Goal: Task Accomplishment & Management: Use online tool/utility

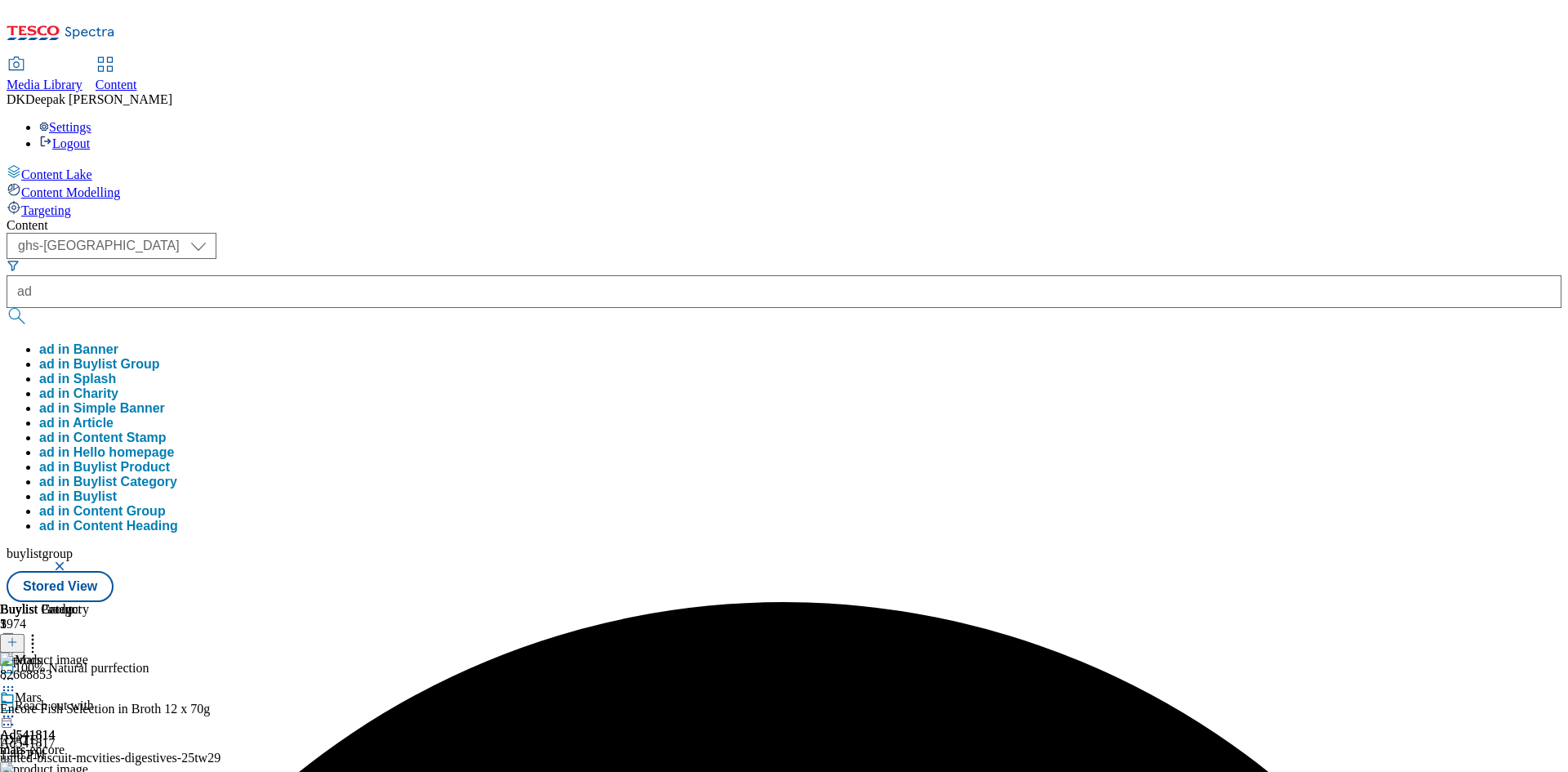
select select "ghs-[GEOGRAPHIC_DATA]"
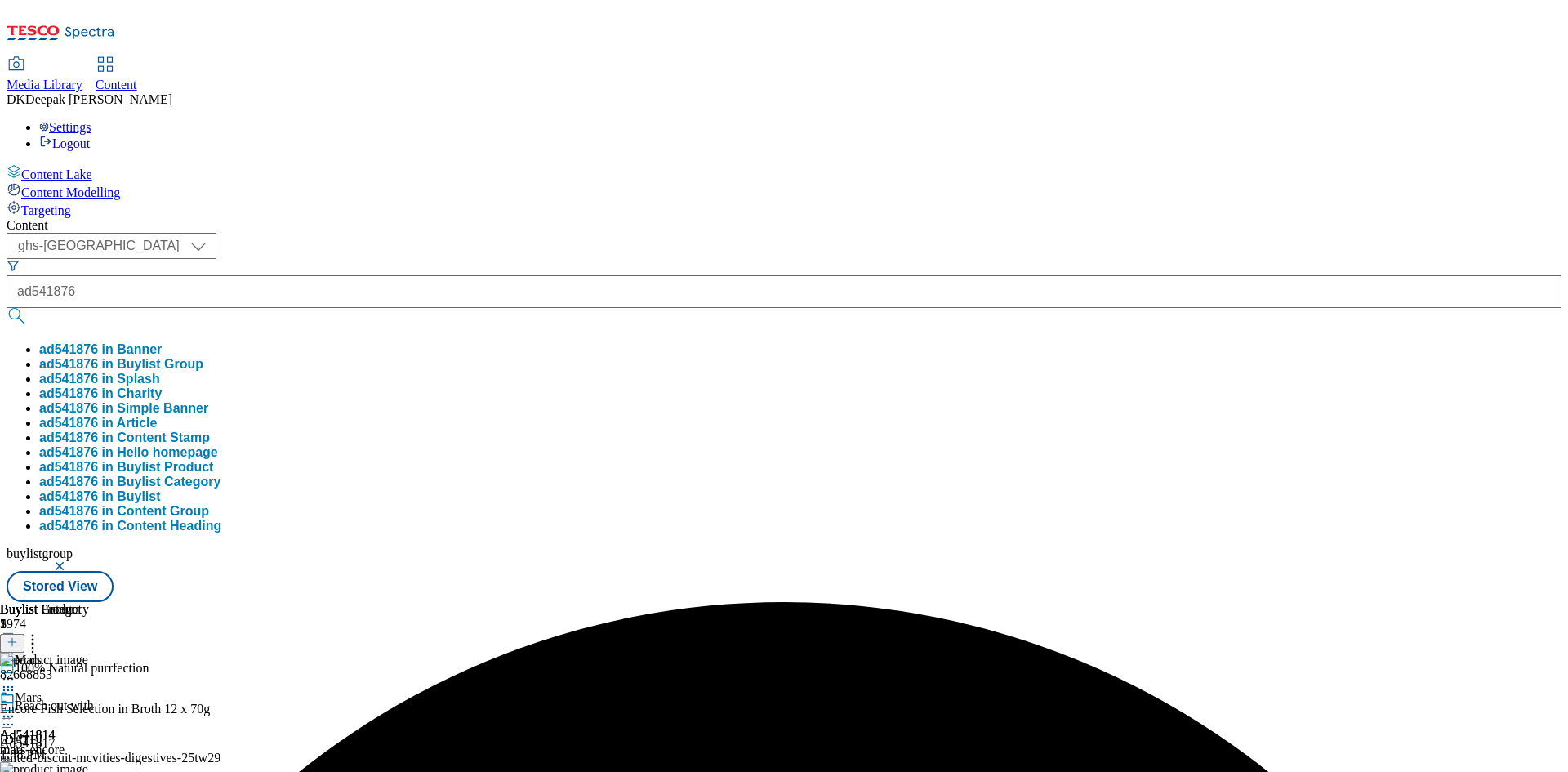
type input "ad541876"
click at [7, 308] on button "submit" at bounding box center [18, 316] width 23 height 16
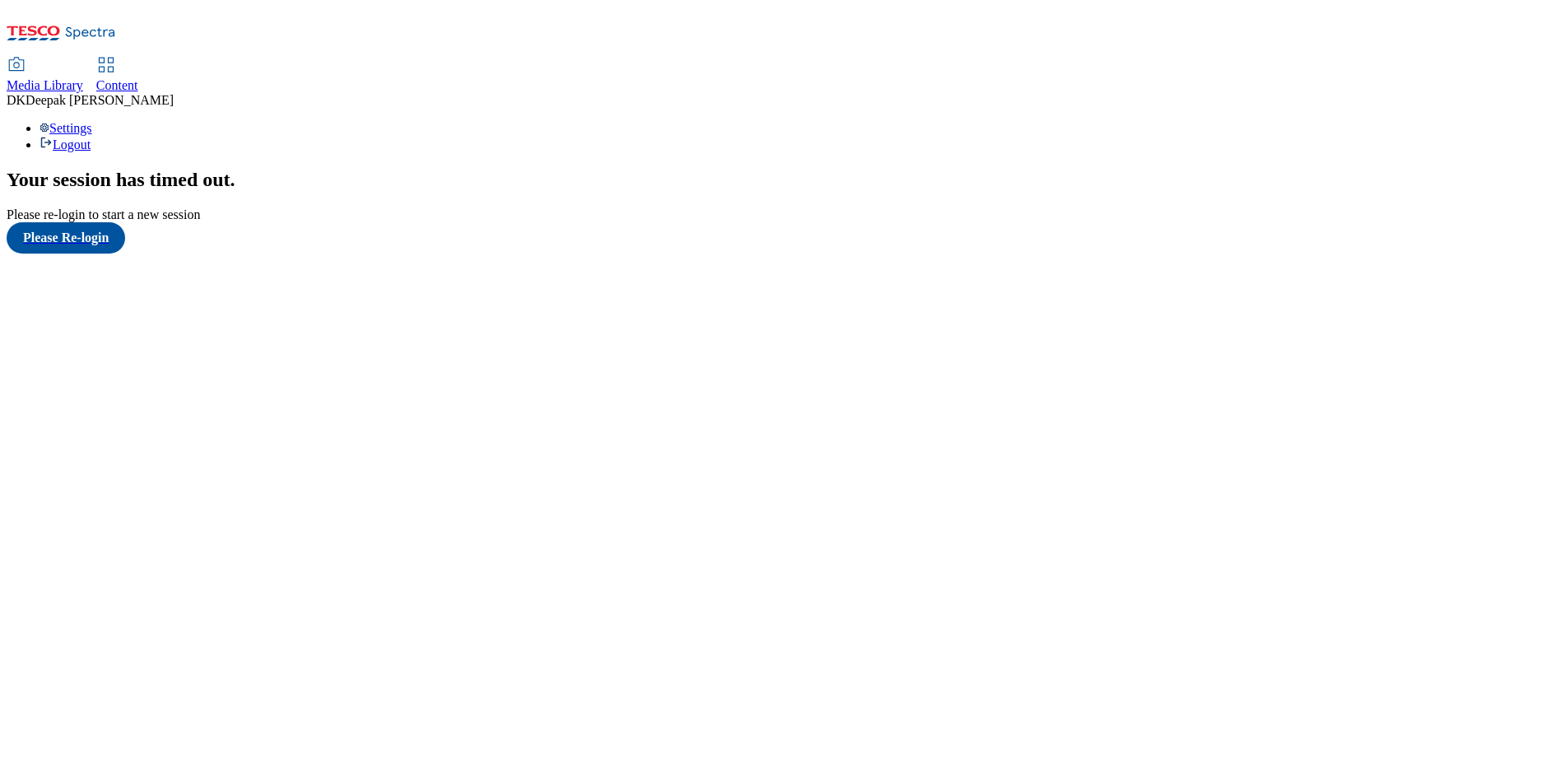
click at [108, 254] on div "Your session has timed out . Please re-login to start a new session Please Re-l…" at bounding box center [784, 211] width 1554 height 85
click at [95, 254] on button "Please Re-login" at bounding box center [66, 238] width 119 height 31
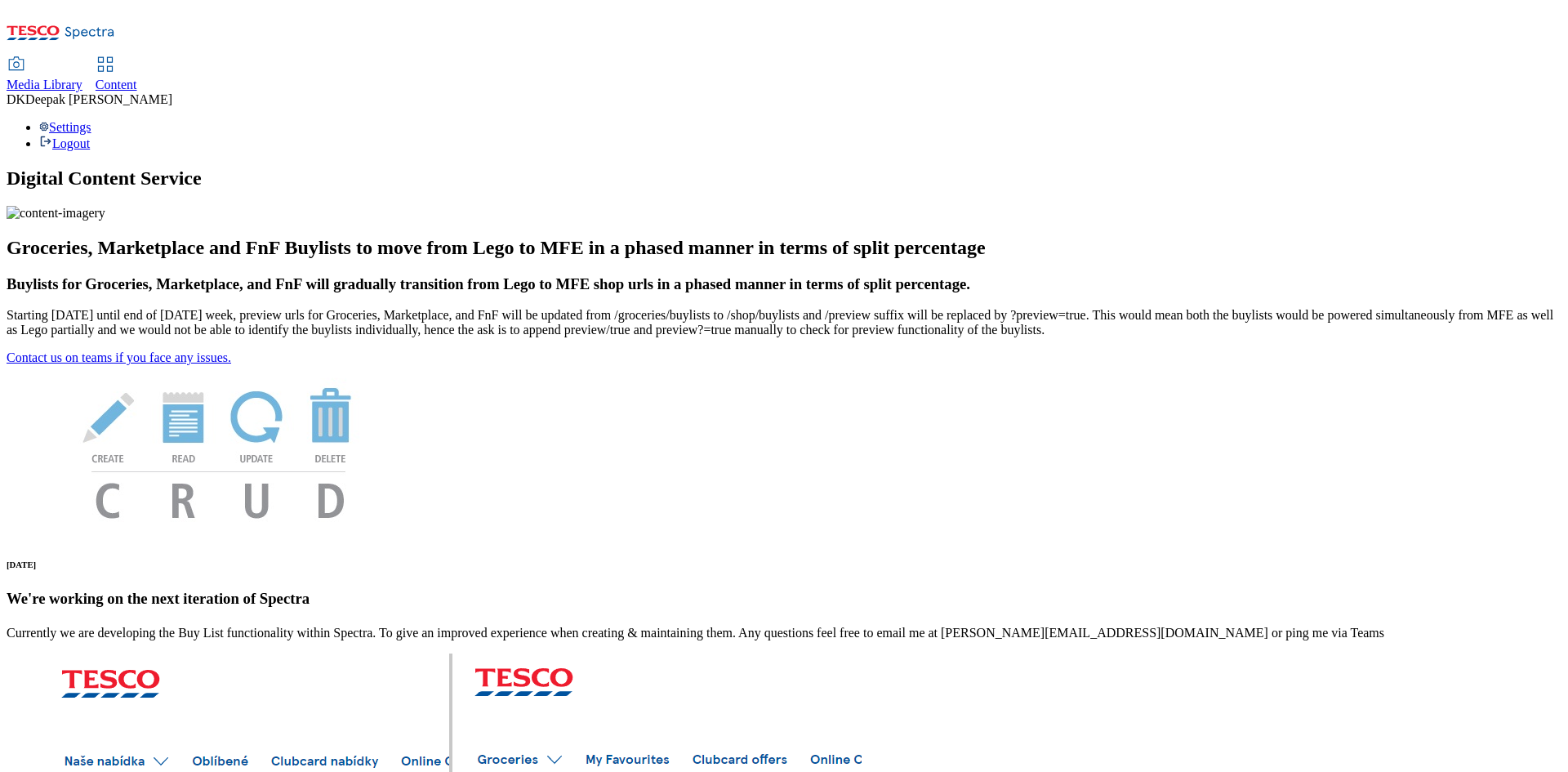
click at [112, 57] on use at bounding box center [105, 64] width 14 height 14
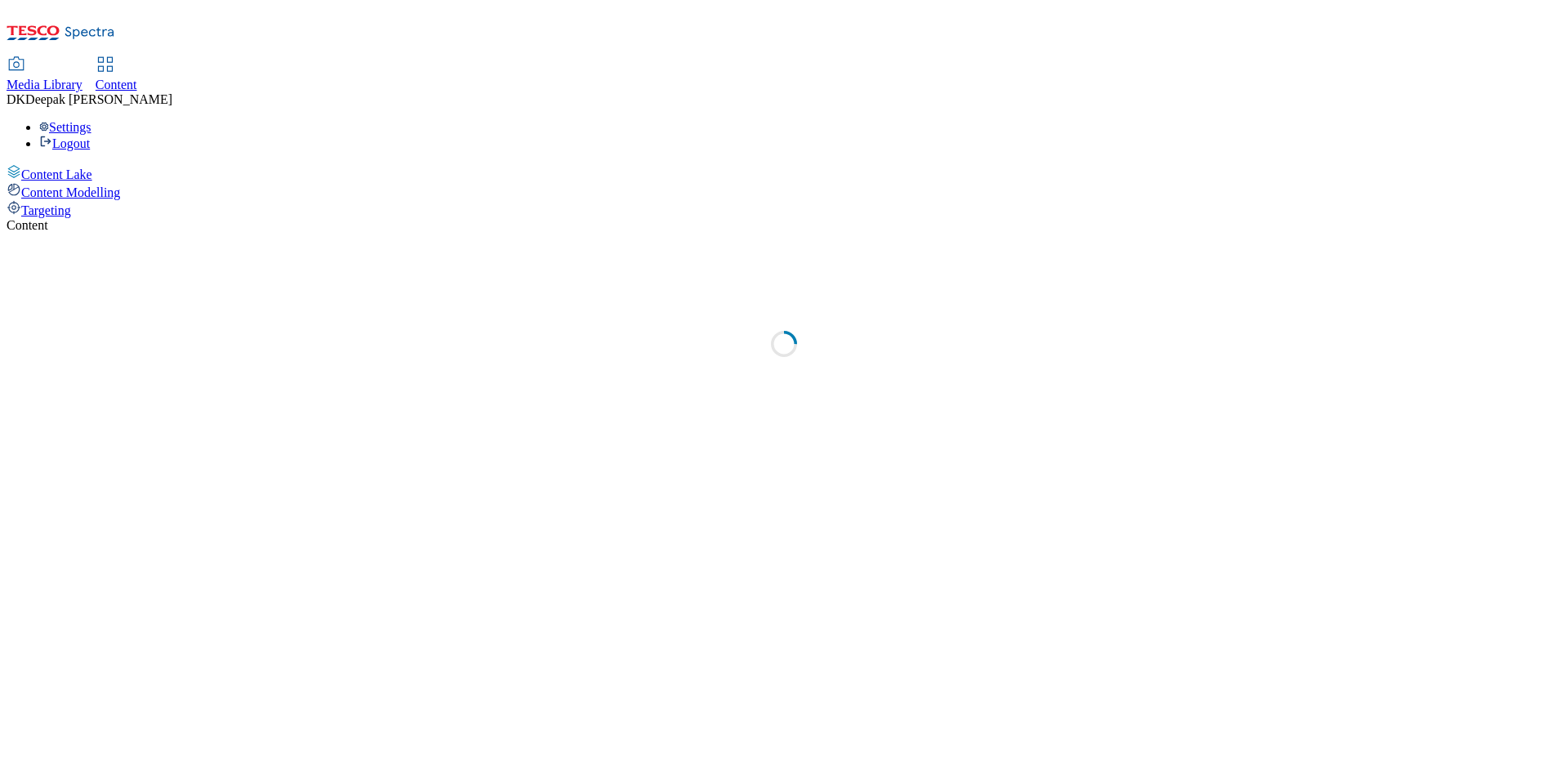
select select "ghs-[GEOGRAPHIC_DATA]"
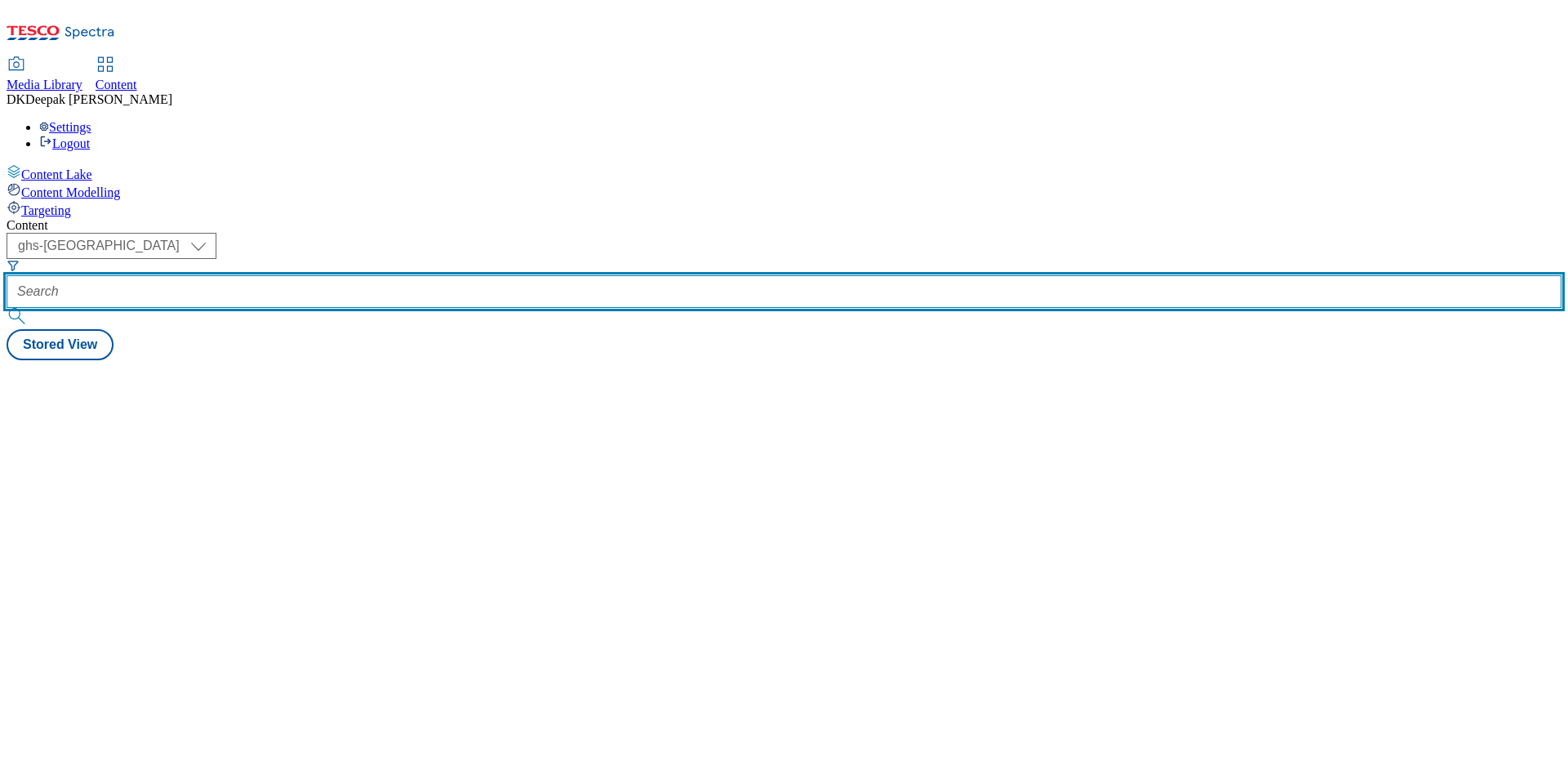
click at [365, 275] on input "text" at bounding box center [784, 291] width 1555 height 33
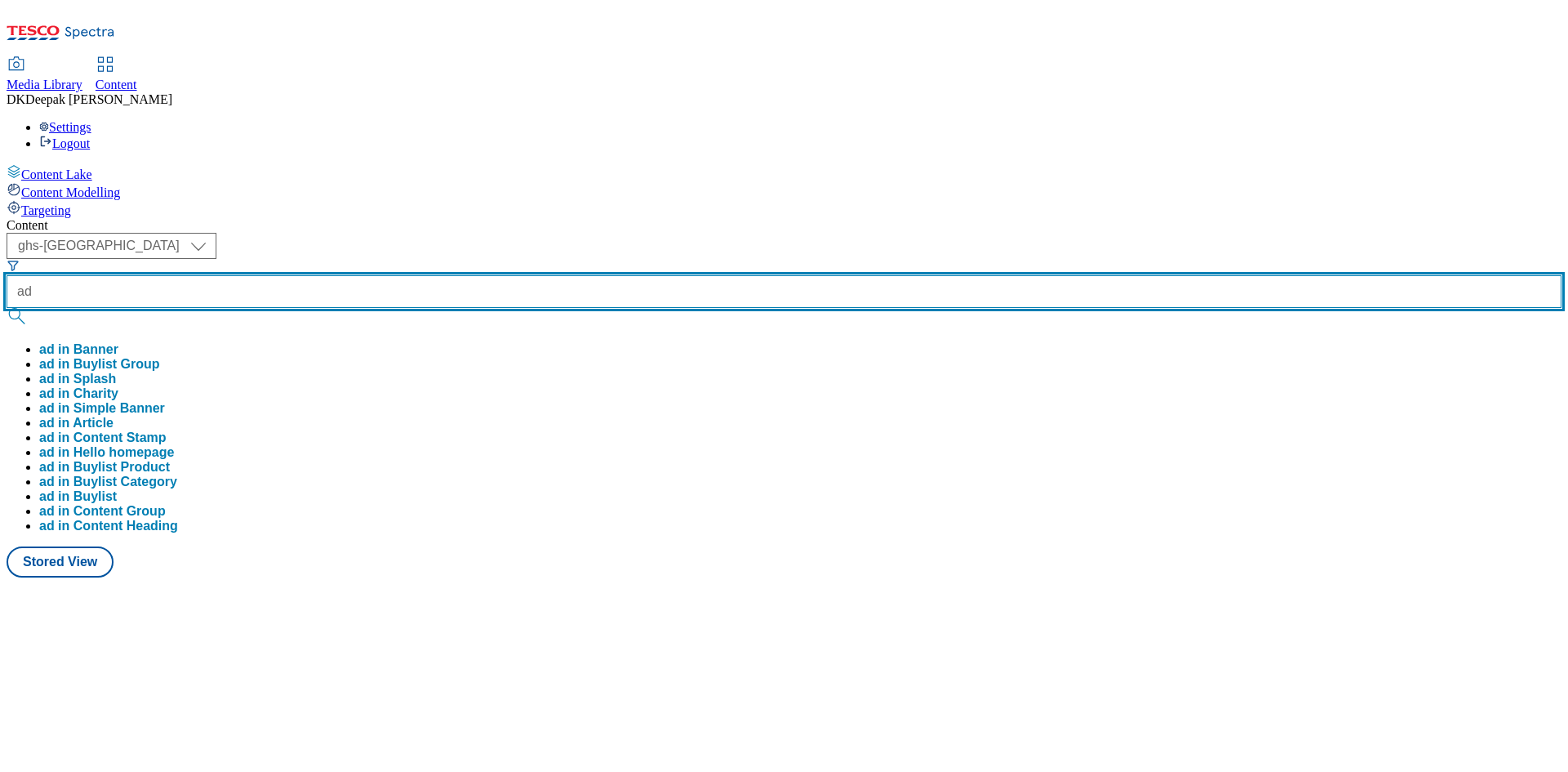
paste input "541876"
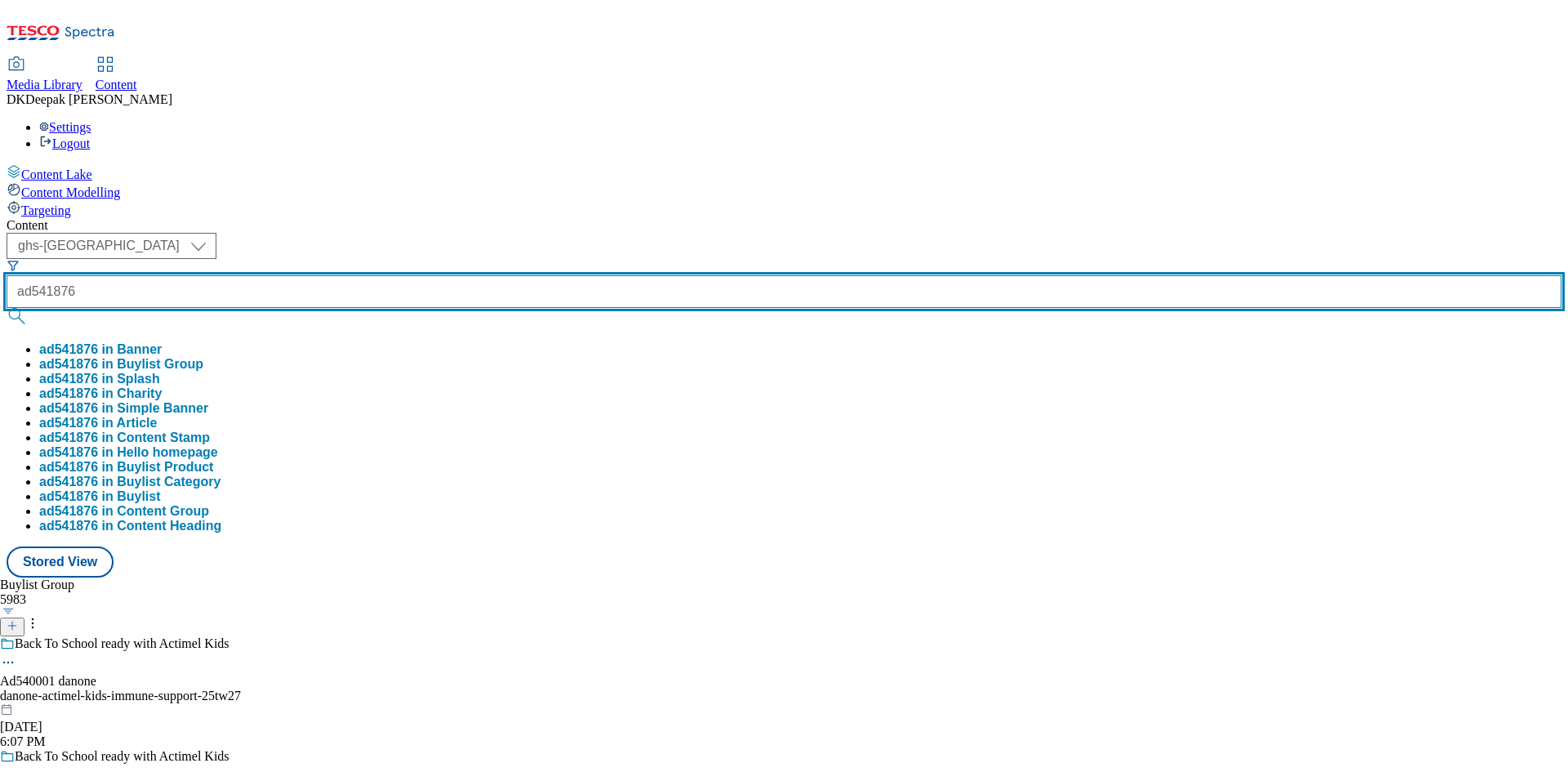
type input "ad541876"
click at [7, 308] on button "submit" at bounding box center [18, 316] width 23 height 16
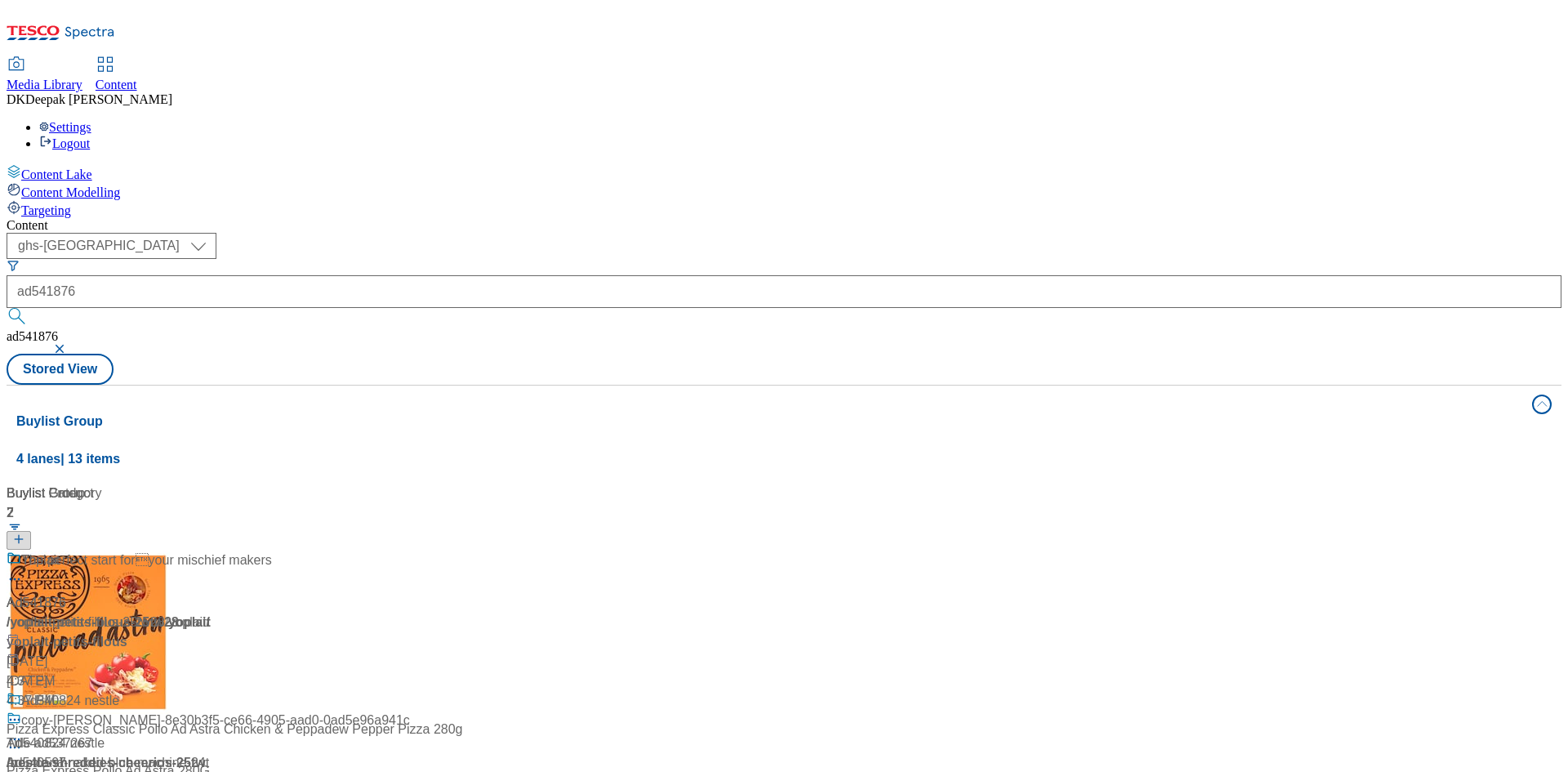
click at [117, 218] on div "Content Lake Content Modelling Targeting" at bounding box center [784, 191] width 1555 height 54
click at [211, 551] on div "Ad541876 / yoplait-petits-filous-25tw28 / yoplait Aug 18, 2025 4:37 PM" at bounding box center [108, 621] width 204 height 141
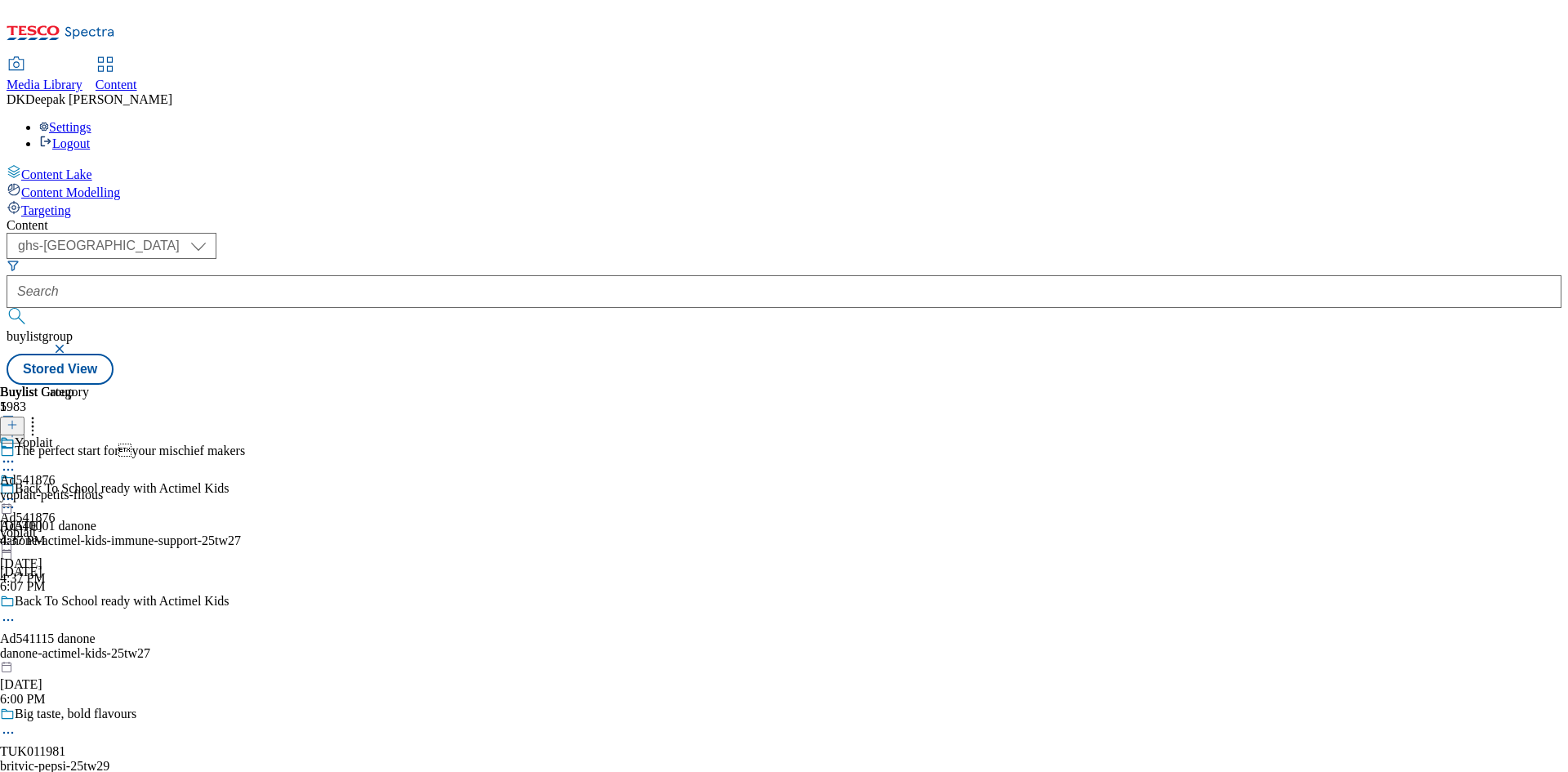
click at [270, 443] on div "The perfect start foryour mischief makers" at bounding box center [134, 461] width 270 height 37
click at [6, 468] on circle at bounding box center [4, 469] width 3 height 3
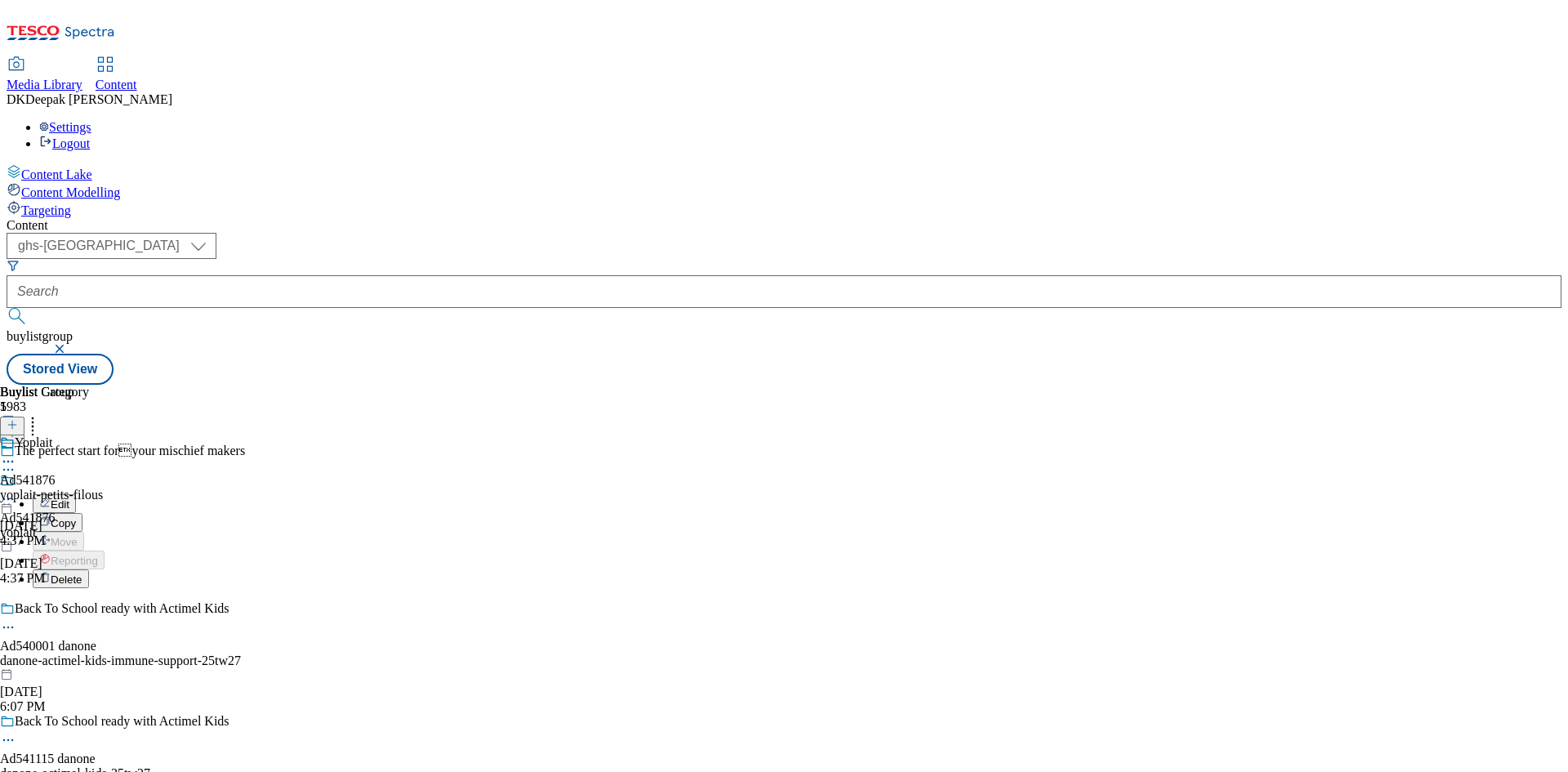
click at [76, 494] on button "Edit" at bounding box center [55, 504] width 43 height 19
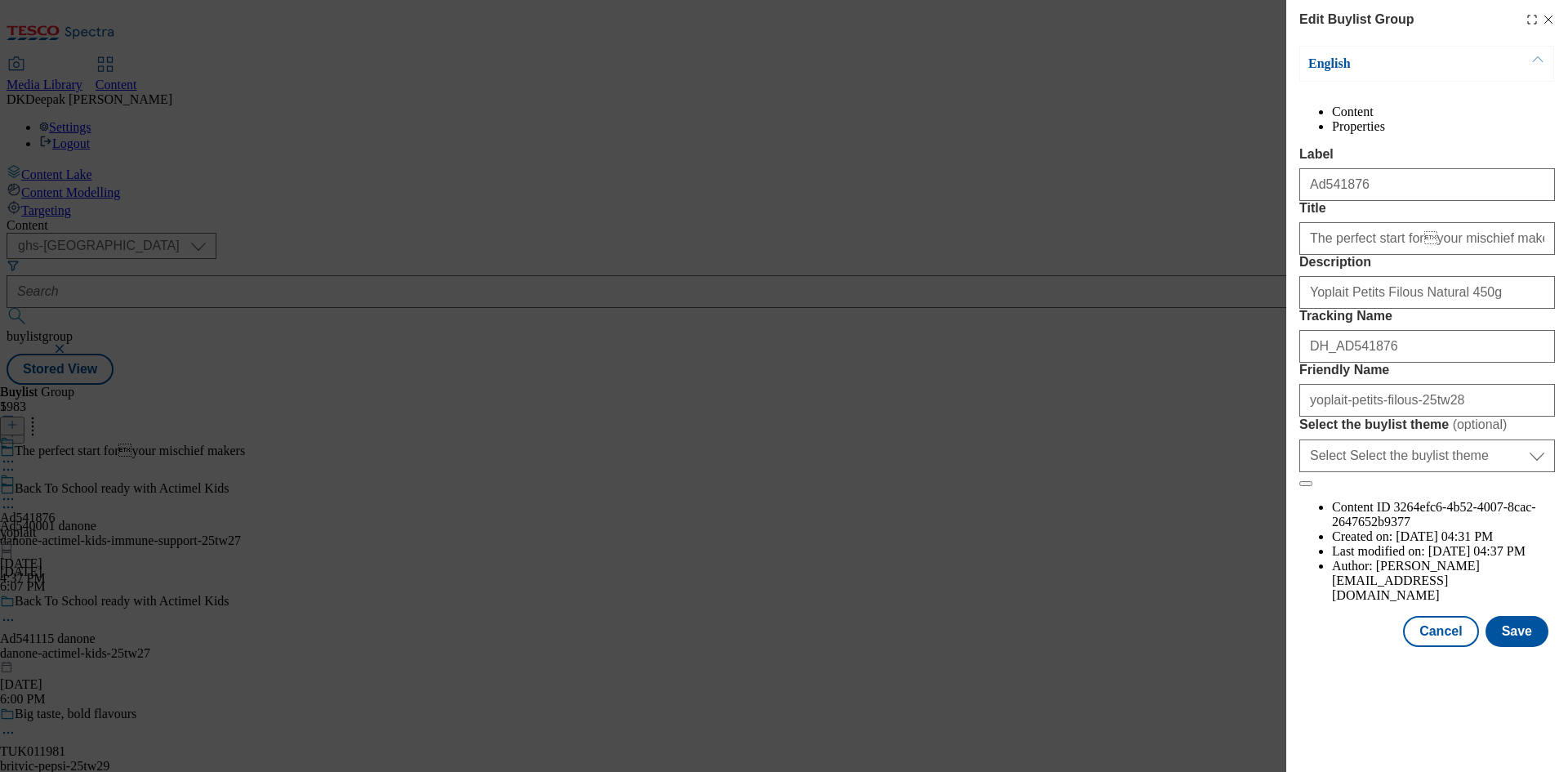
scroll to position [1201, 0]
click at [1408, 255] on input "The perfect start foryour mischief makers" at bounding box center [1427, 239] width 256 height 33
type input "The perfect start for your mischief makers"
click at [1425, 647] on button "Cancel" at bounding box center [1440, 631] width 75 height 31
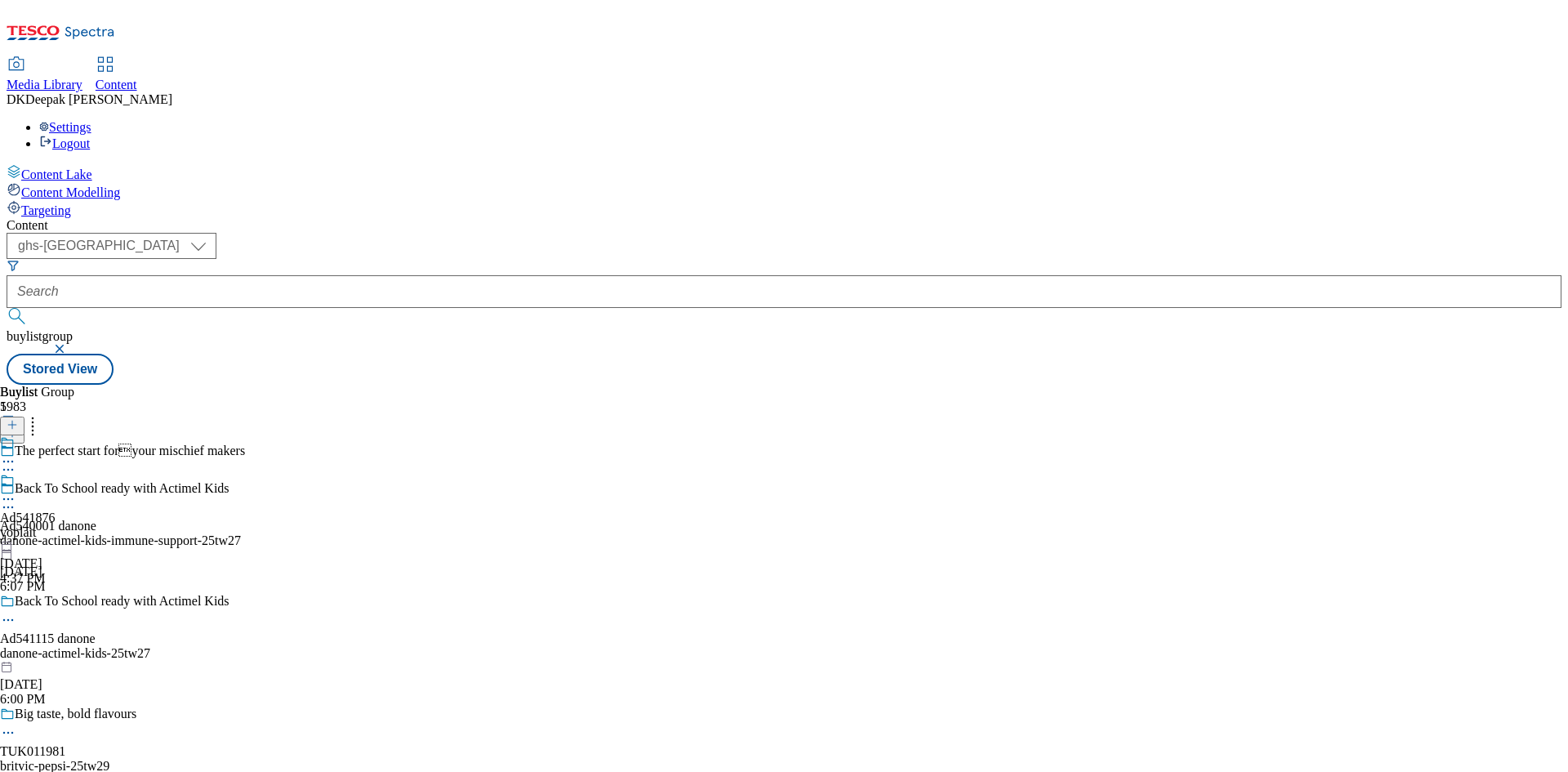
click at [56, 525] on div "yoplait" at bounding box center [28, 532] width 56 height 15
click at [16, 491] on icon at bounding box center [8, 499] width 16 height 16
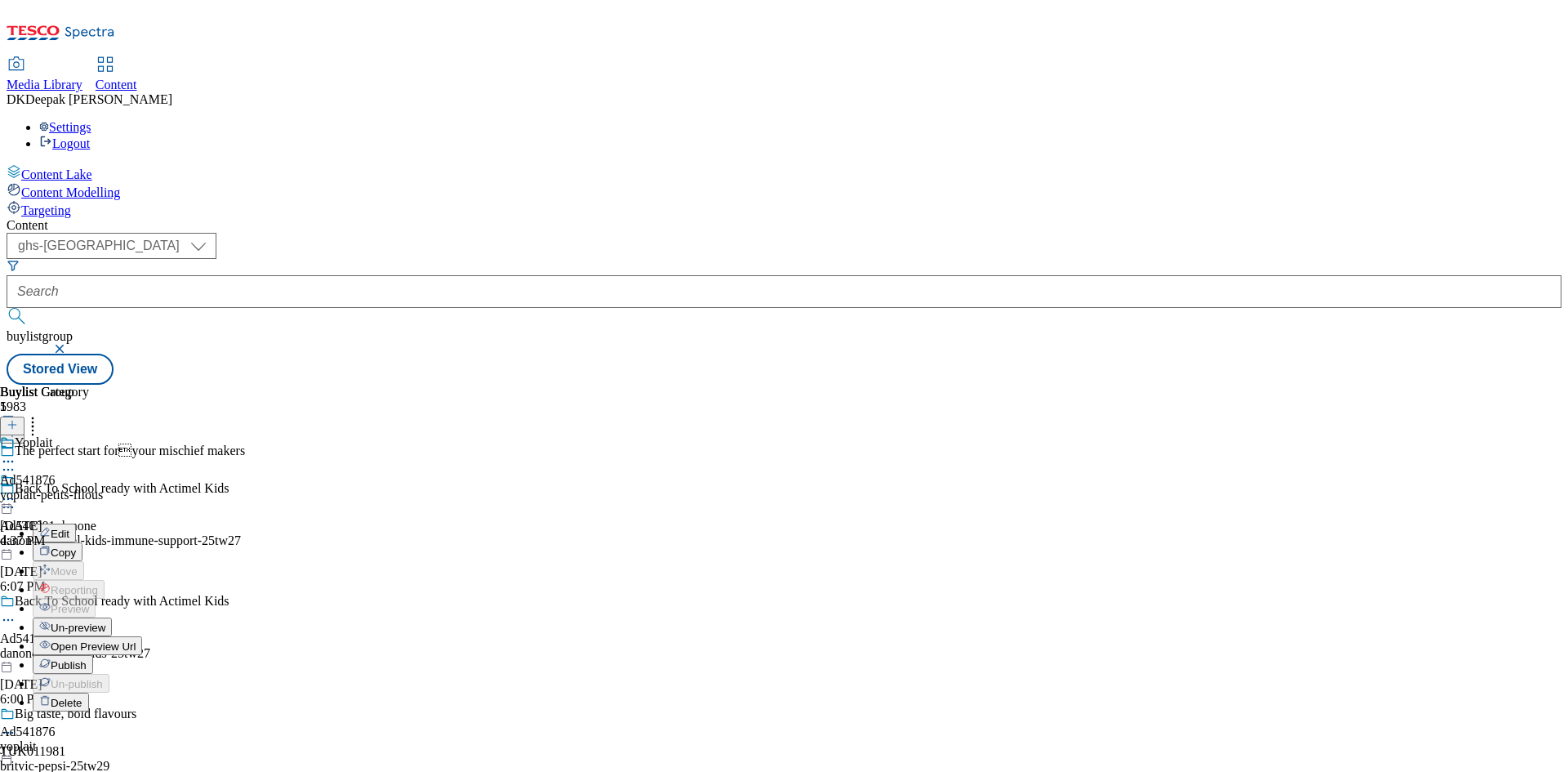
click at [76, 524] on button "Edit" at bounding box center [55, 533] width 43 height 19
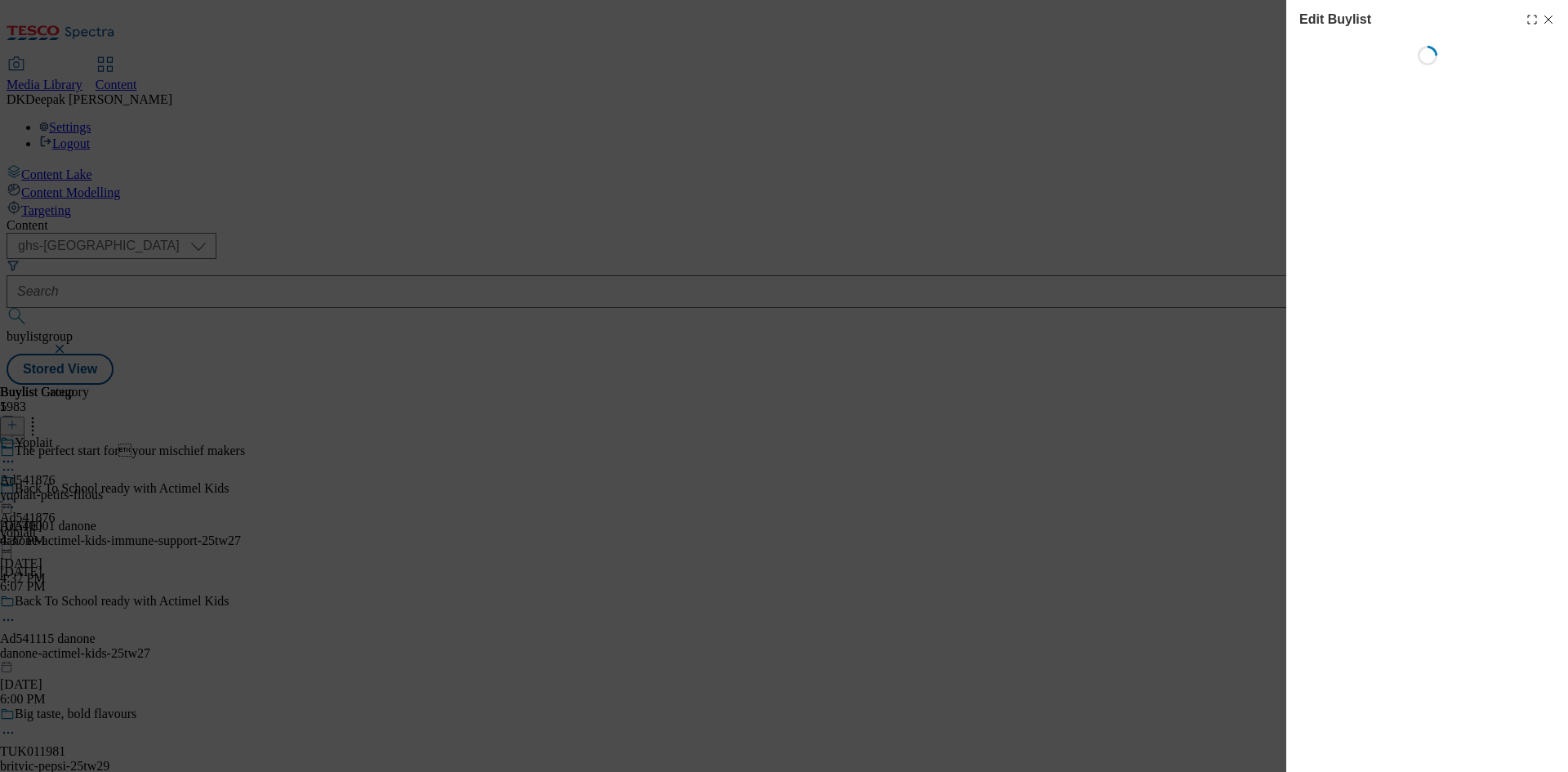
select select "tactical"
select select "supplier funded short term 1-3 weeks"
select select "dunnhumby"
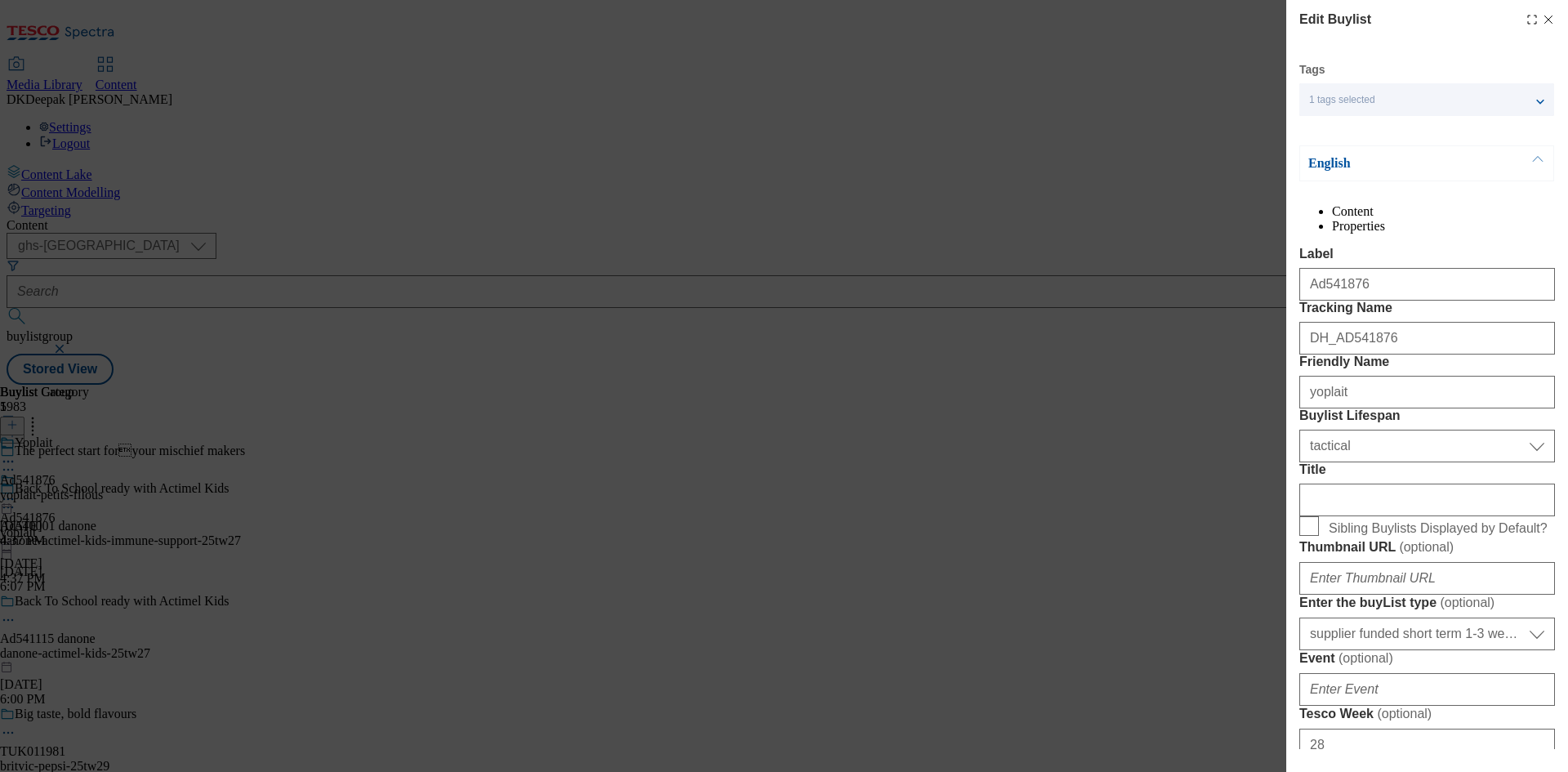
select select "Banner"
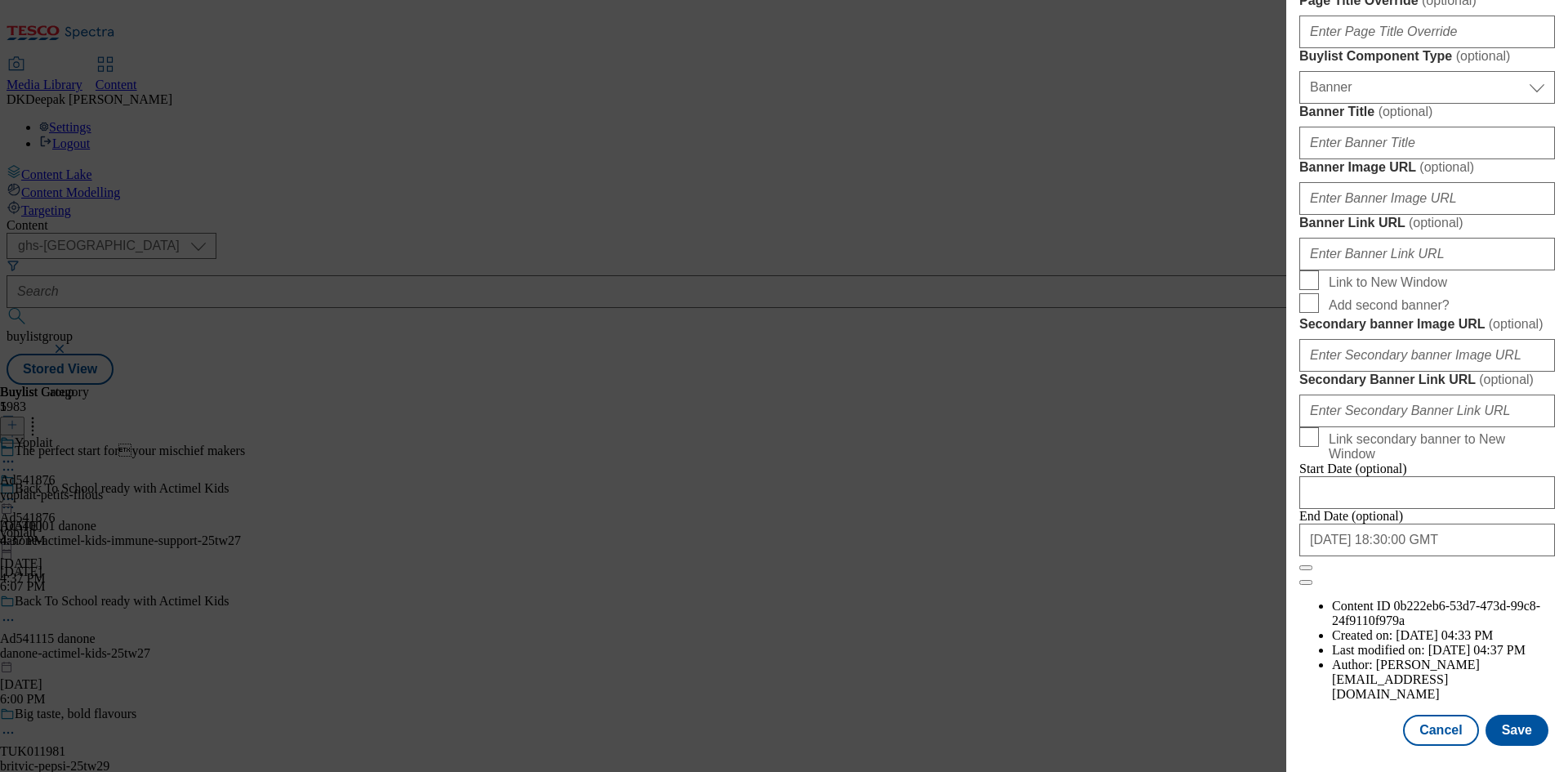
scroll to position [1604, 0]
click at [1416, 724] on button "Cancel" at bounding box center [1440, 730] width 75 height 31
select select "tactical"
select select "supplier funded short term 1-3 weeks"
select select "dunnhumby"
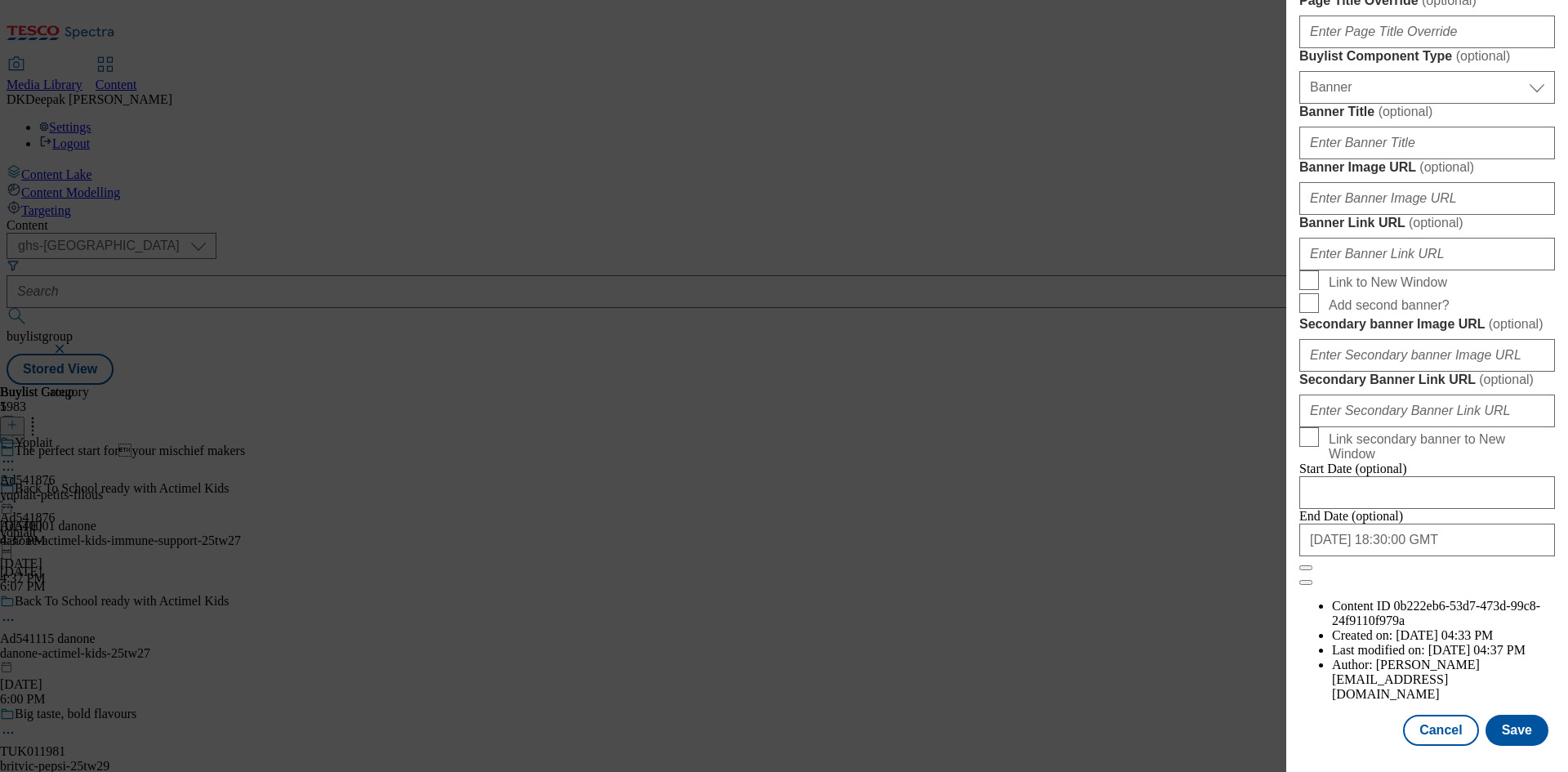
select select "Banner"
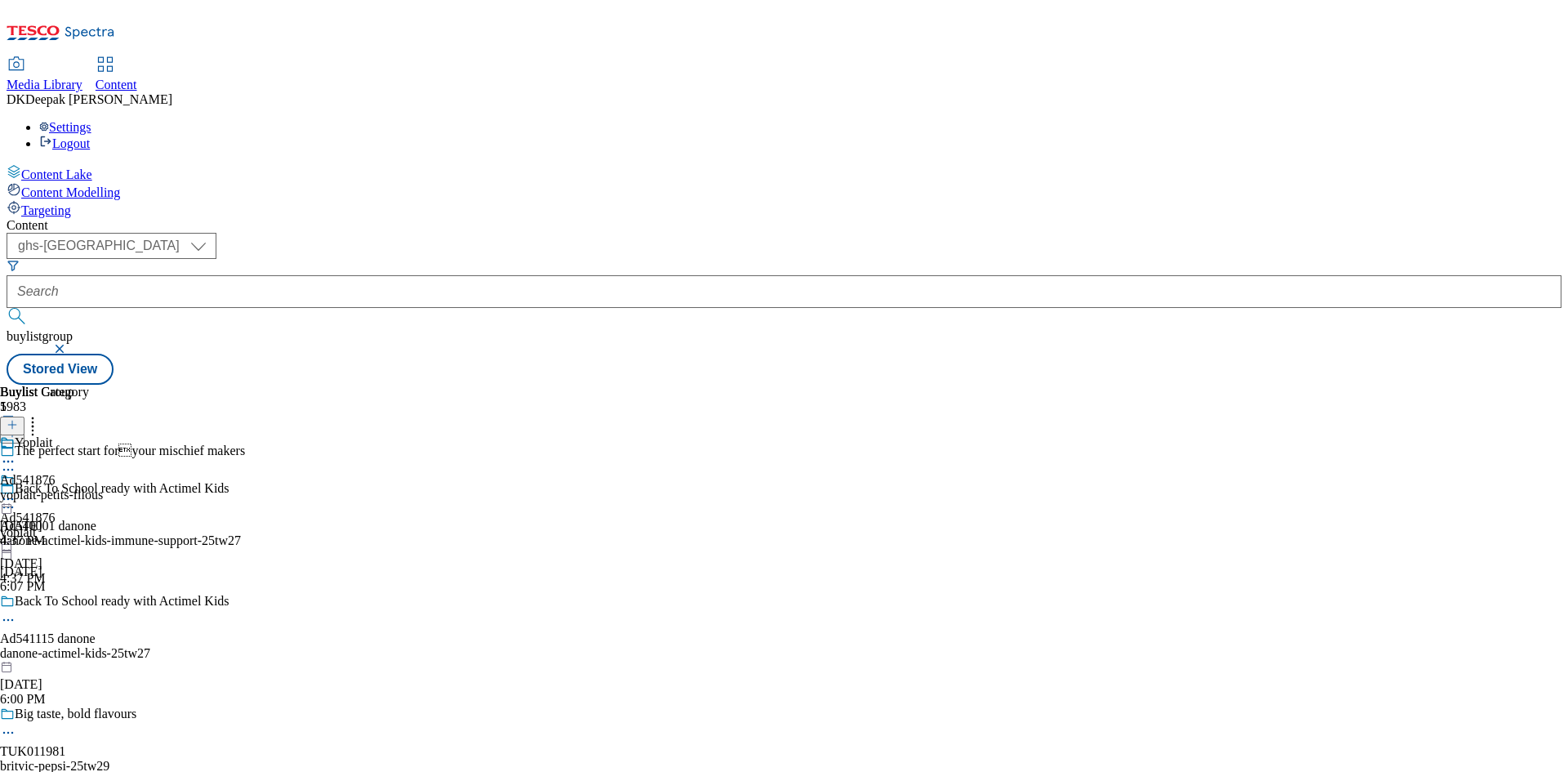
scroll to position [1237, 0]
click at [103, 487] on div "yoplait-petits-filous" at bounding box center [51, 494] width 103 height 15
click at [16, 491] on icon at bounding box center [8, 499] width 16 height 16
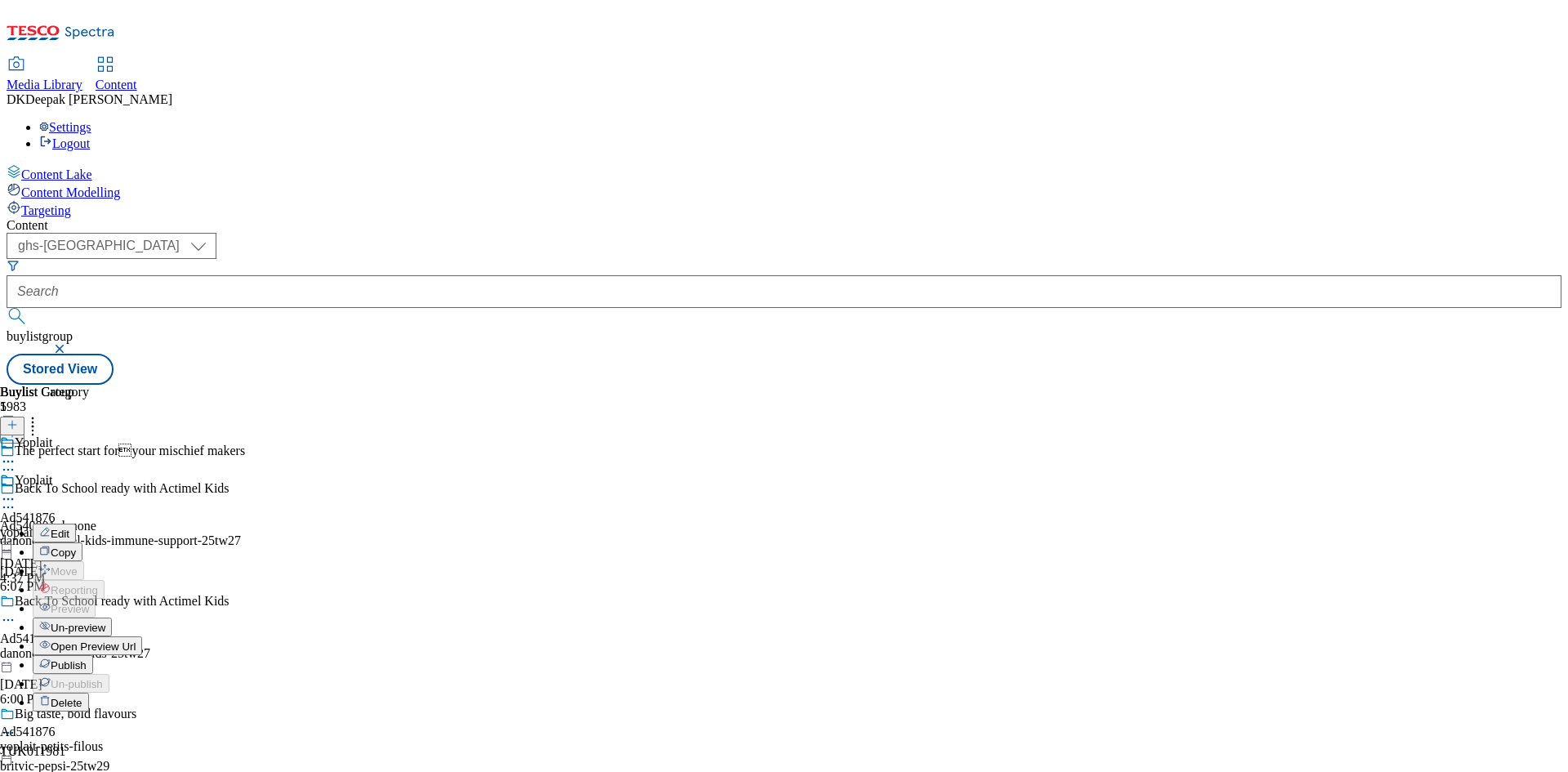
click at [76, 524] on button "Edit" at bounding box center [55, 533] width 43 height 19
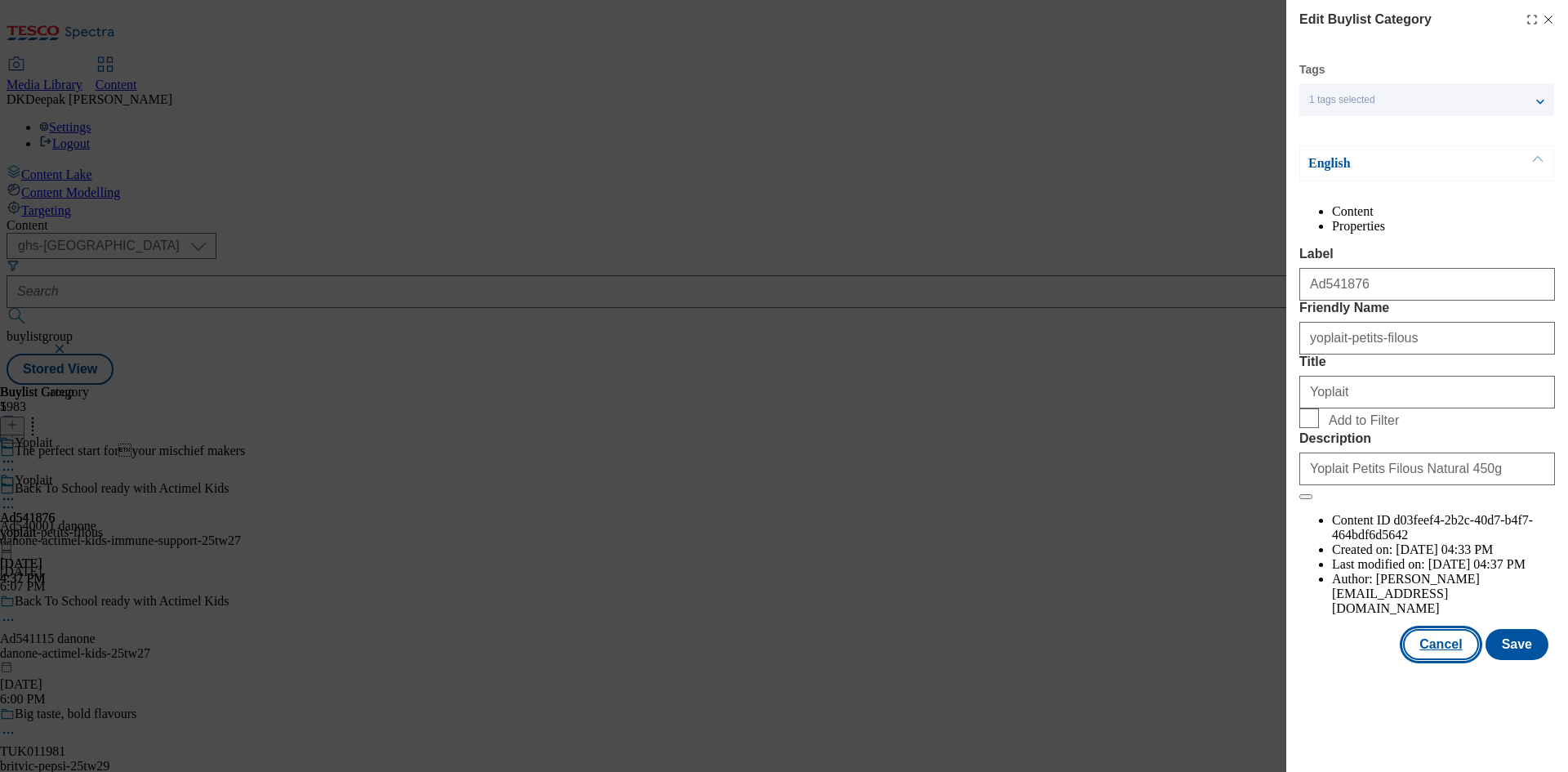
click at [1451, 660] on button "Cancel" at bounding box center [1440, 644] width 75 height 31
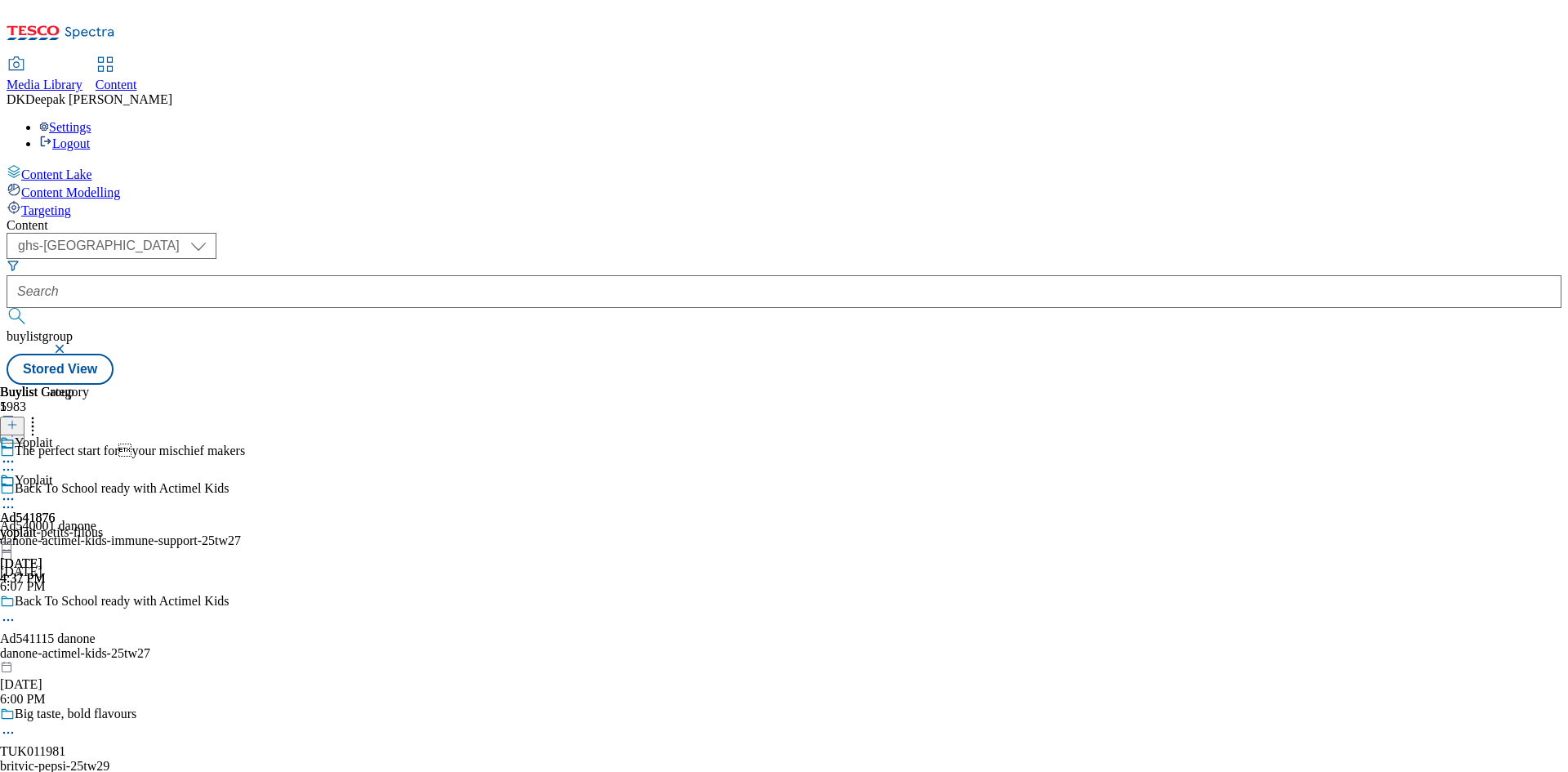
click at [16, 491] on icon at bounding box center [8, 499] width 16 height 16
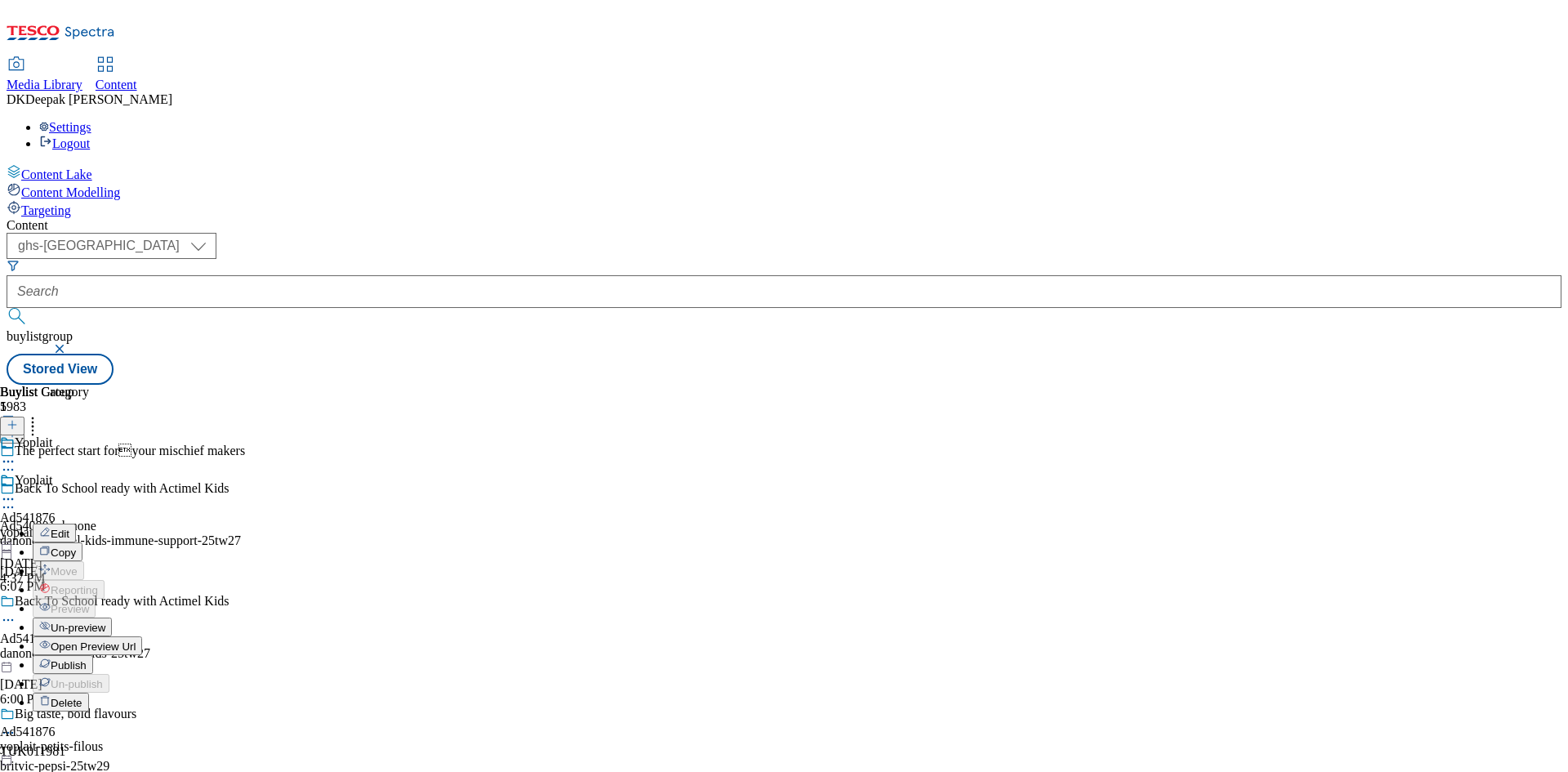
click at [135, 640] on span "Open Preview Url" at bounding box center [93, 646] width 85 height 12
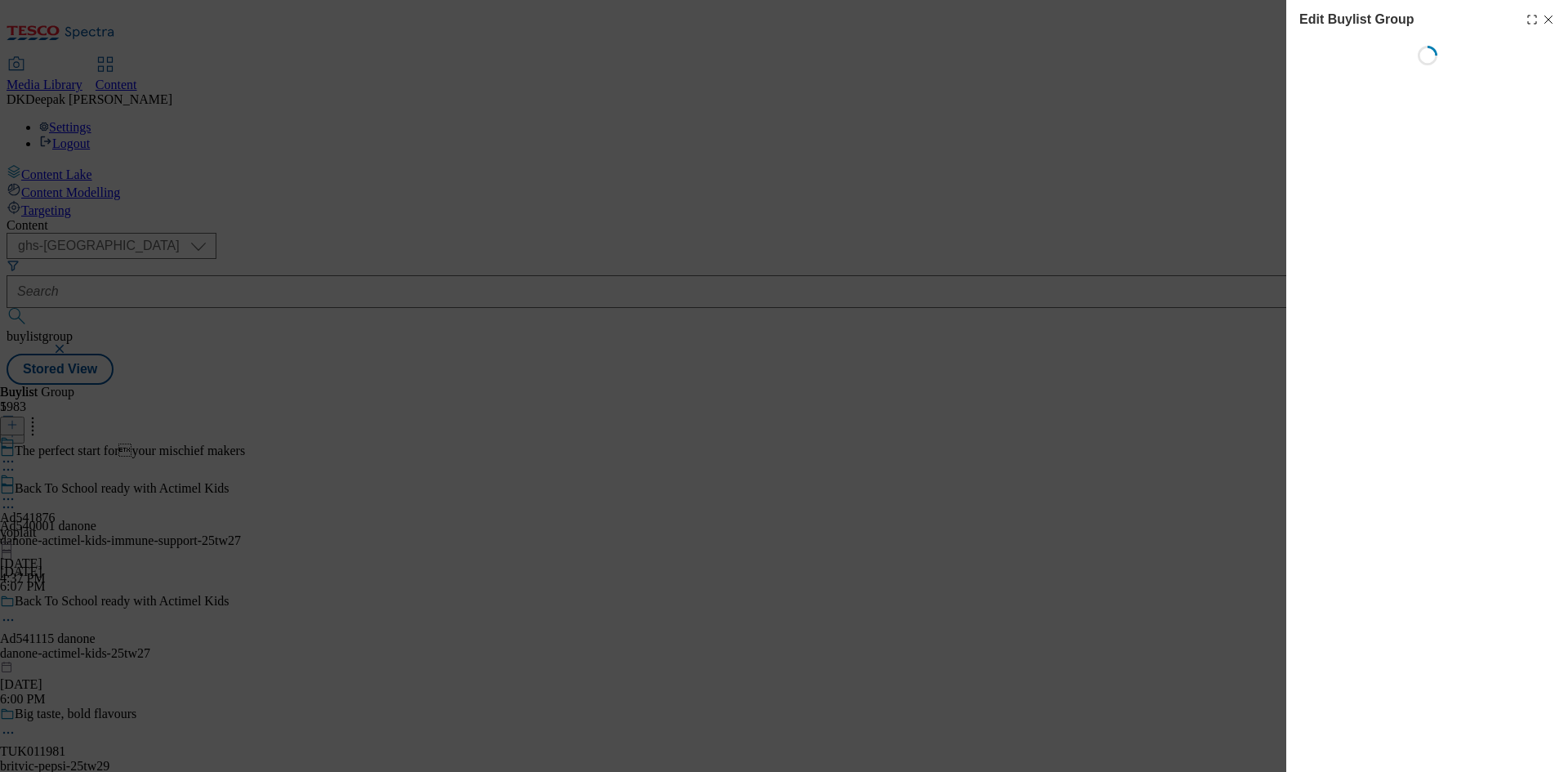
drag, startPoint x: 1548, startPoint y: 23, endPoint x: 1524, endPoint y: 31, distance: 25.3
click at [1548, 23] on icon "Modal" at bounding box center [1548, 19] width 13 height 13
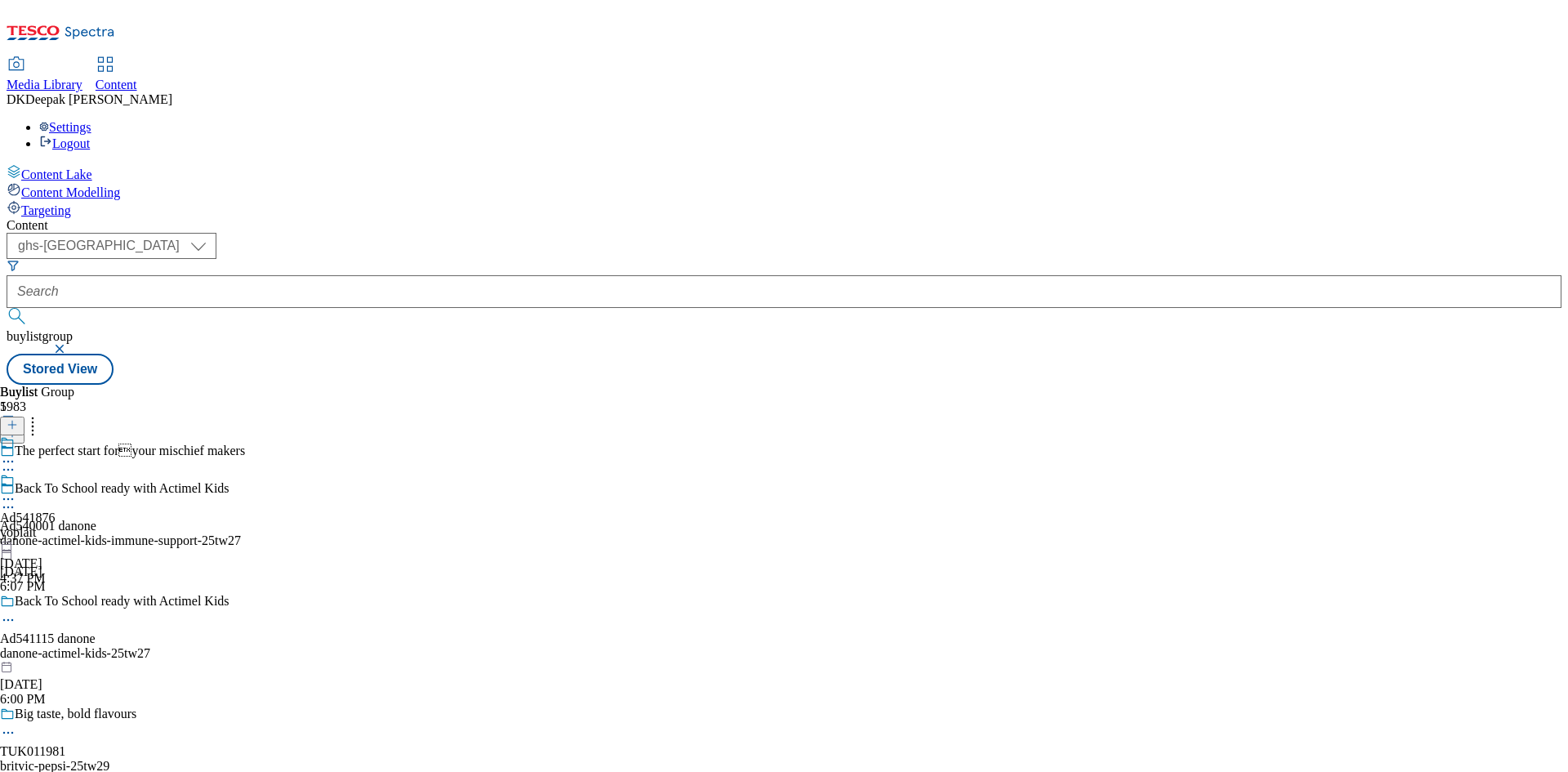
click at [16, 461] on icon at bounding box center [8, 469] width 16 height 16
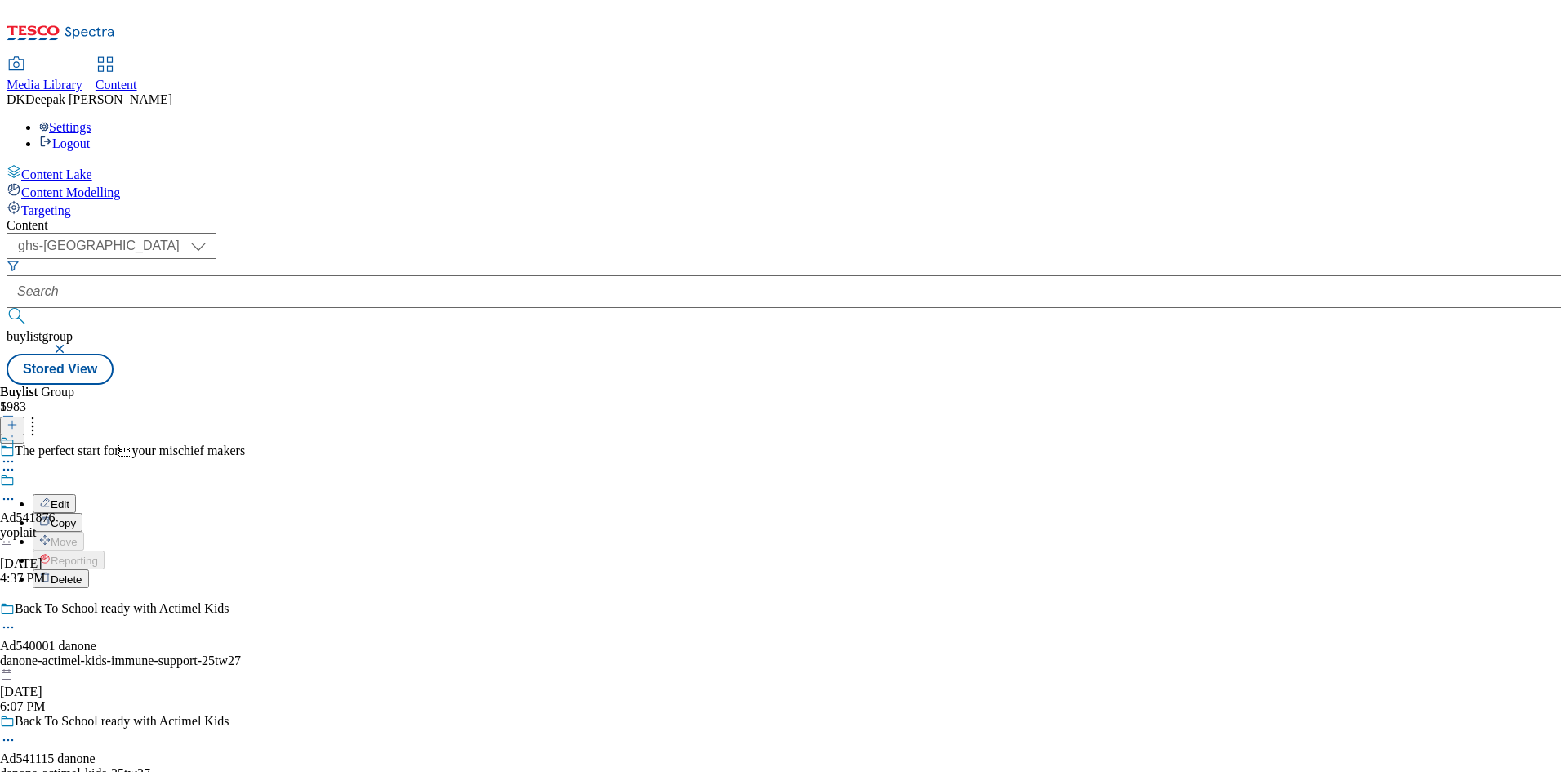
click at [300, 494] on div "Edit Copy Move Reporting Delete" at bounding box center [150, 541] width 300 height 94
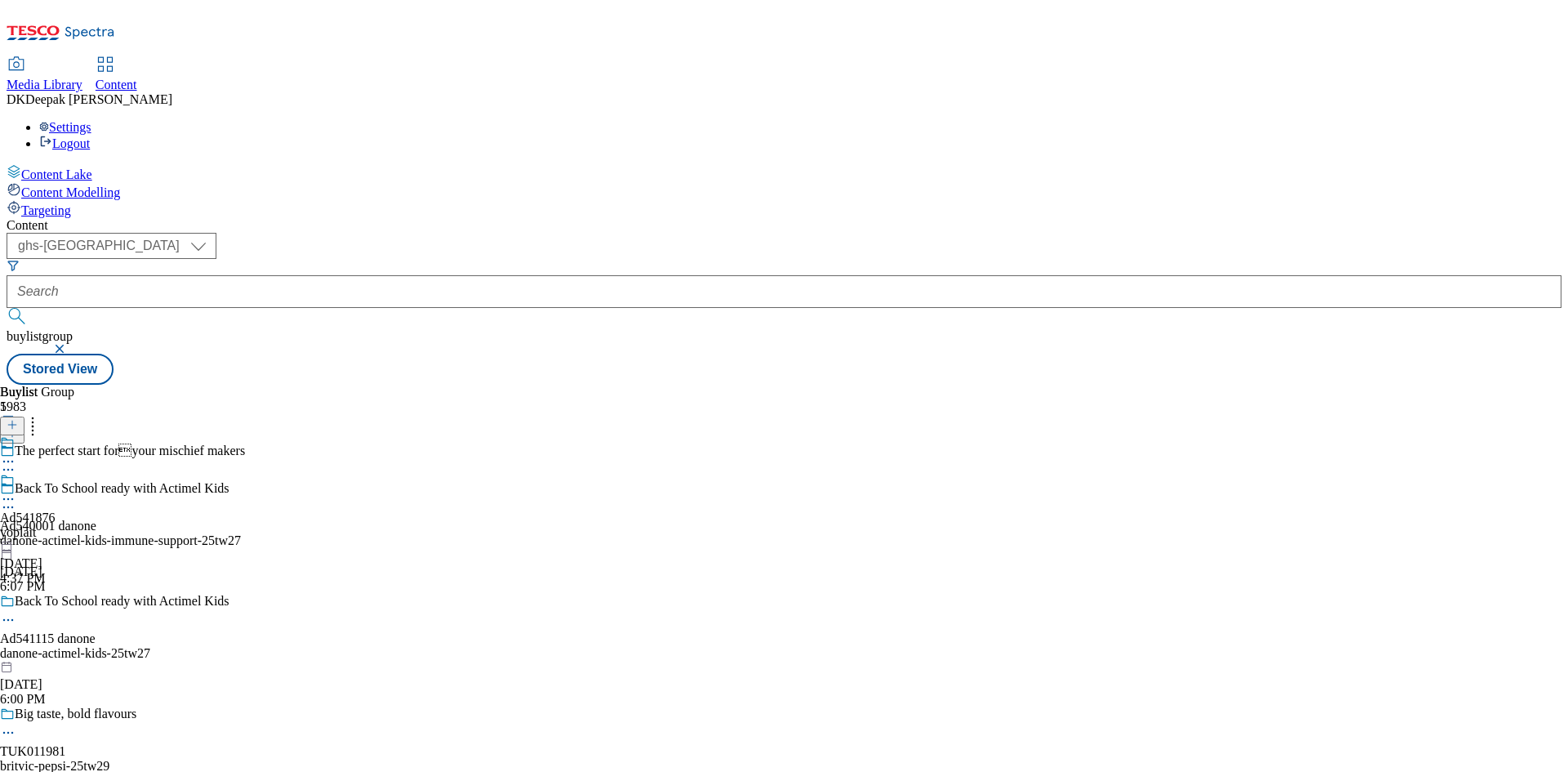
drag, startPoint x: 461, startPoint y: 258, endPoint x: 454, endPoint y: 259, distance: 7.1
click at [14, 468] on circle at bounding box center [12, 469] width 3 height 3
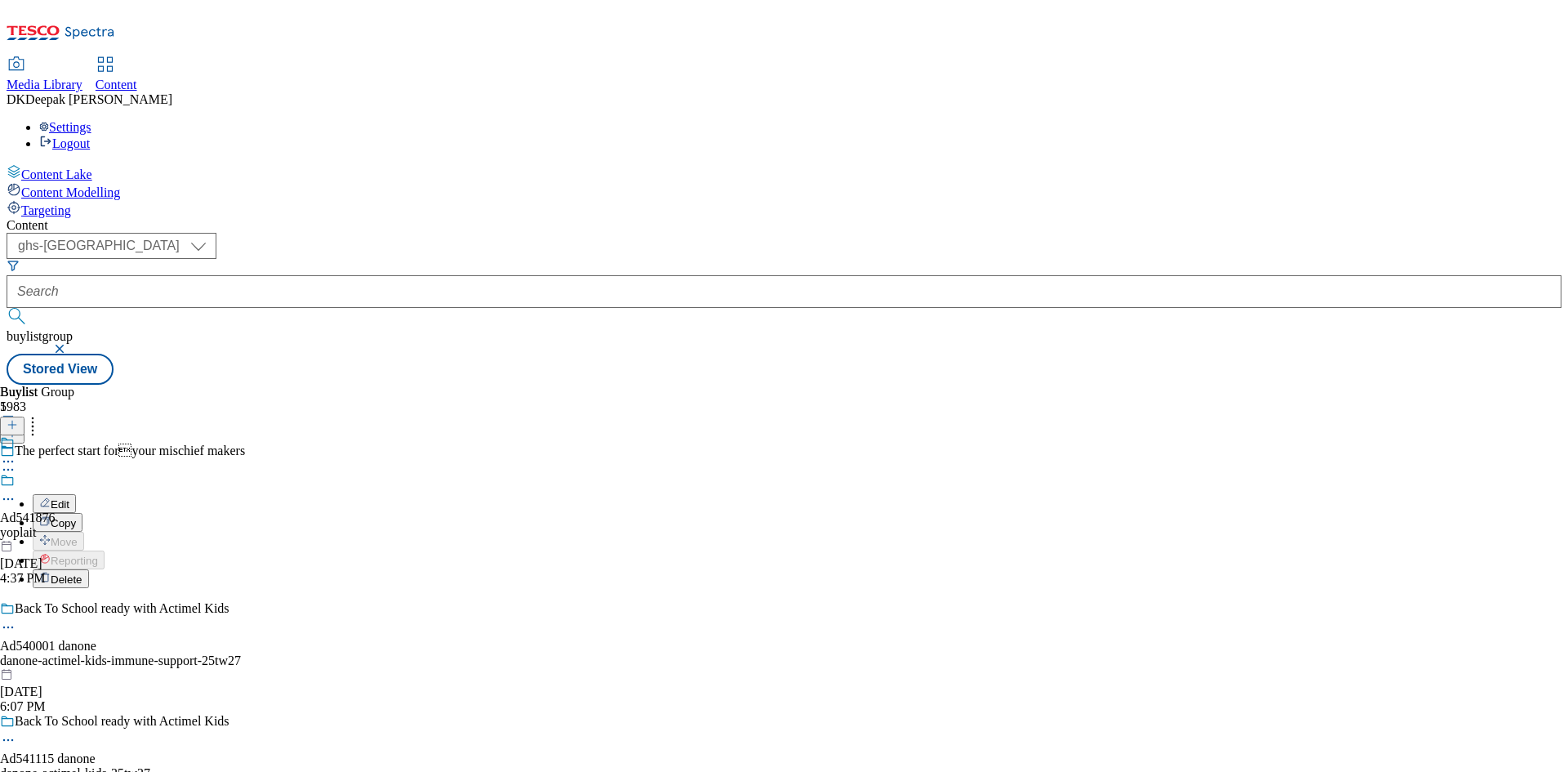
click at [76, 494] on button "Edit" at bounding box center [55, 504] width 43 height 19
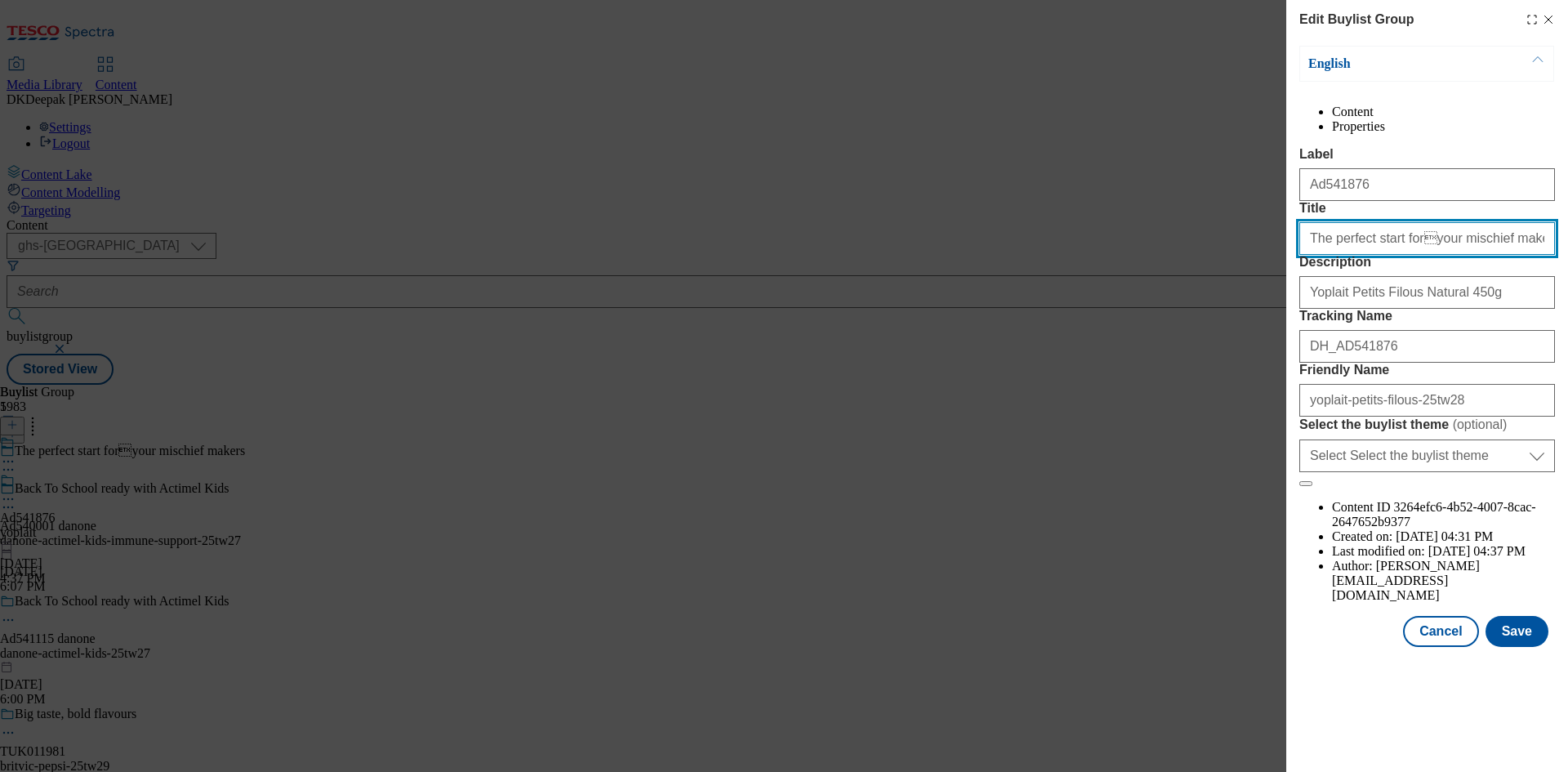
click at [1402, 255] on input "The perfect start foryour mischief makers" at bounding box center [1427, 239] width 256 height 33
drag, startPoint x: 1408, startPoint y: 303, endPoint x: 1399, endPoint y: 302, distance: 9.1
click at [1399, 255] on input "The perfect start foryour mischief makers" at bounding box center [1427, 239] width 256 height 33
click at [1404, 255] on input "The perfect start foryour mischief makers" at bounding box center [1427, 239] width 256 height 33
type input "The perfect start for your mischief makers"
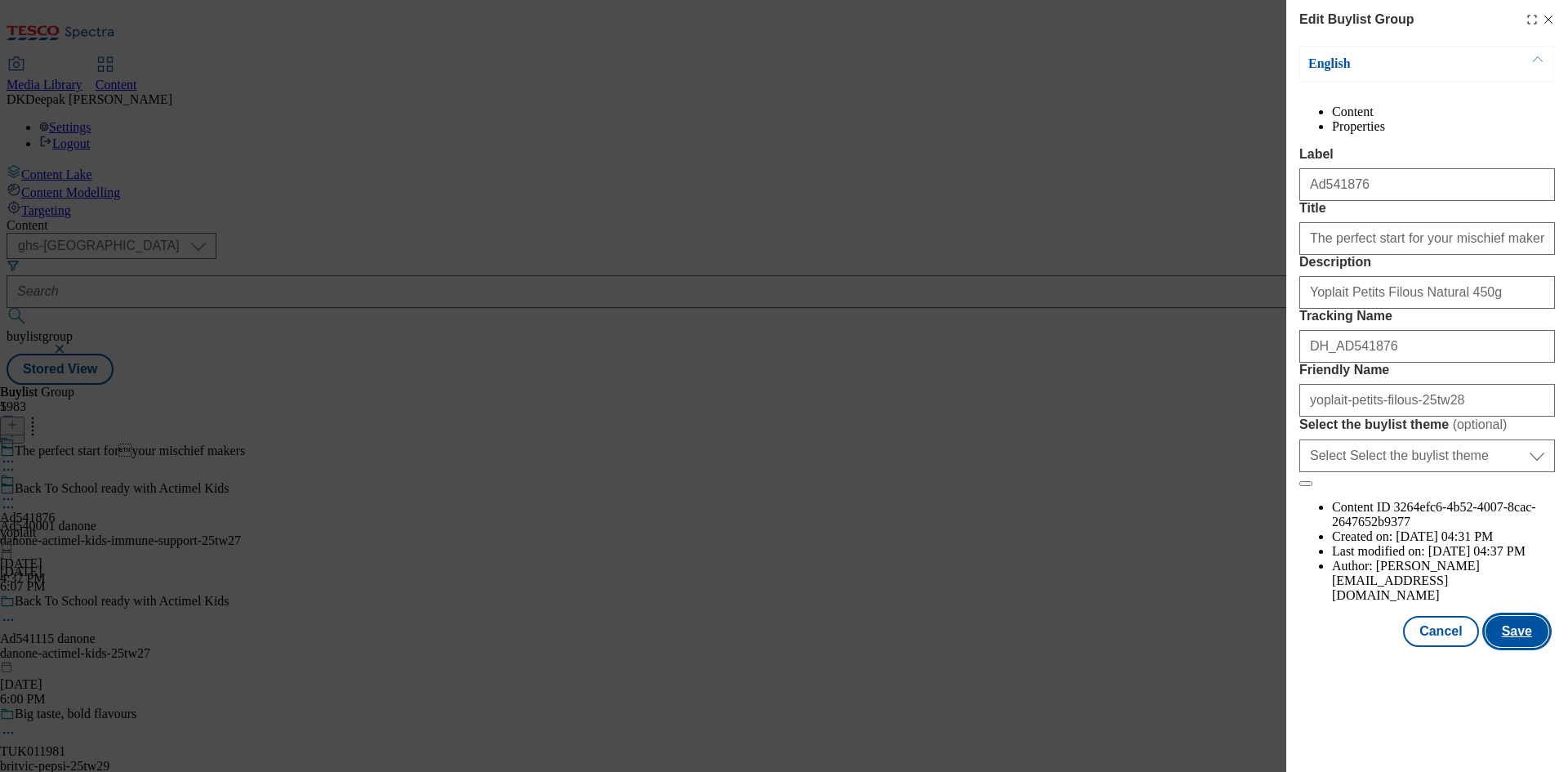
click at [1541, 647] on button "Save" at bounding box center [1517, 631] width 62 height 31
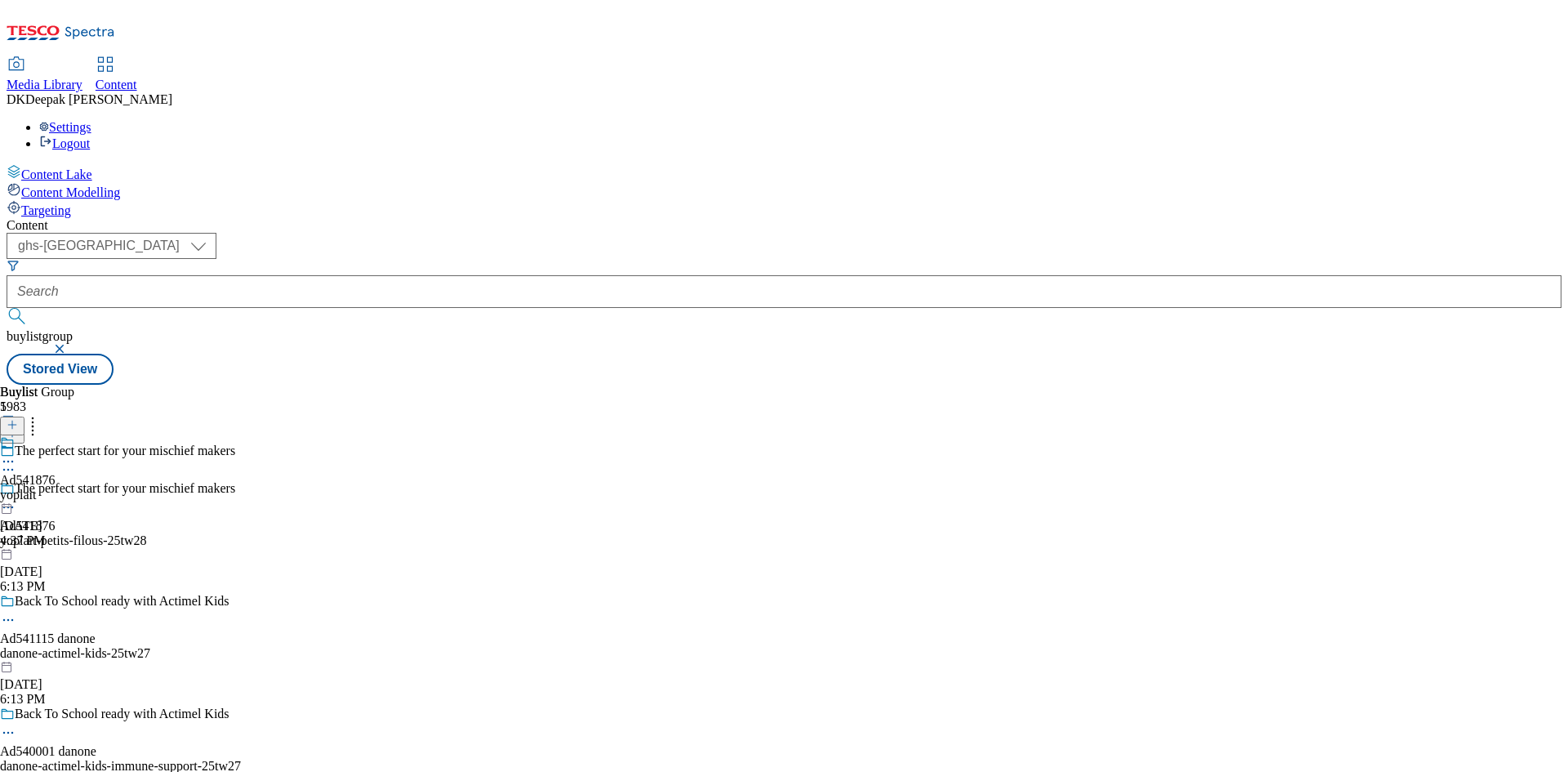
click at [56, 435] on div "Ad541876 yoplait Aug 18, 2025 4:37 PM" at bounding box center [28, 492] width 56 height 113
click at [16, 454] on icon at bounding box center [8, 461] width 16 height 16
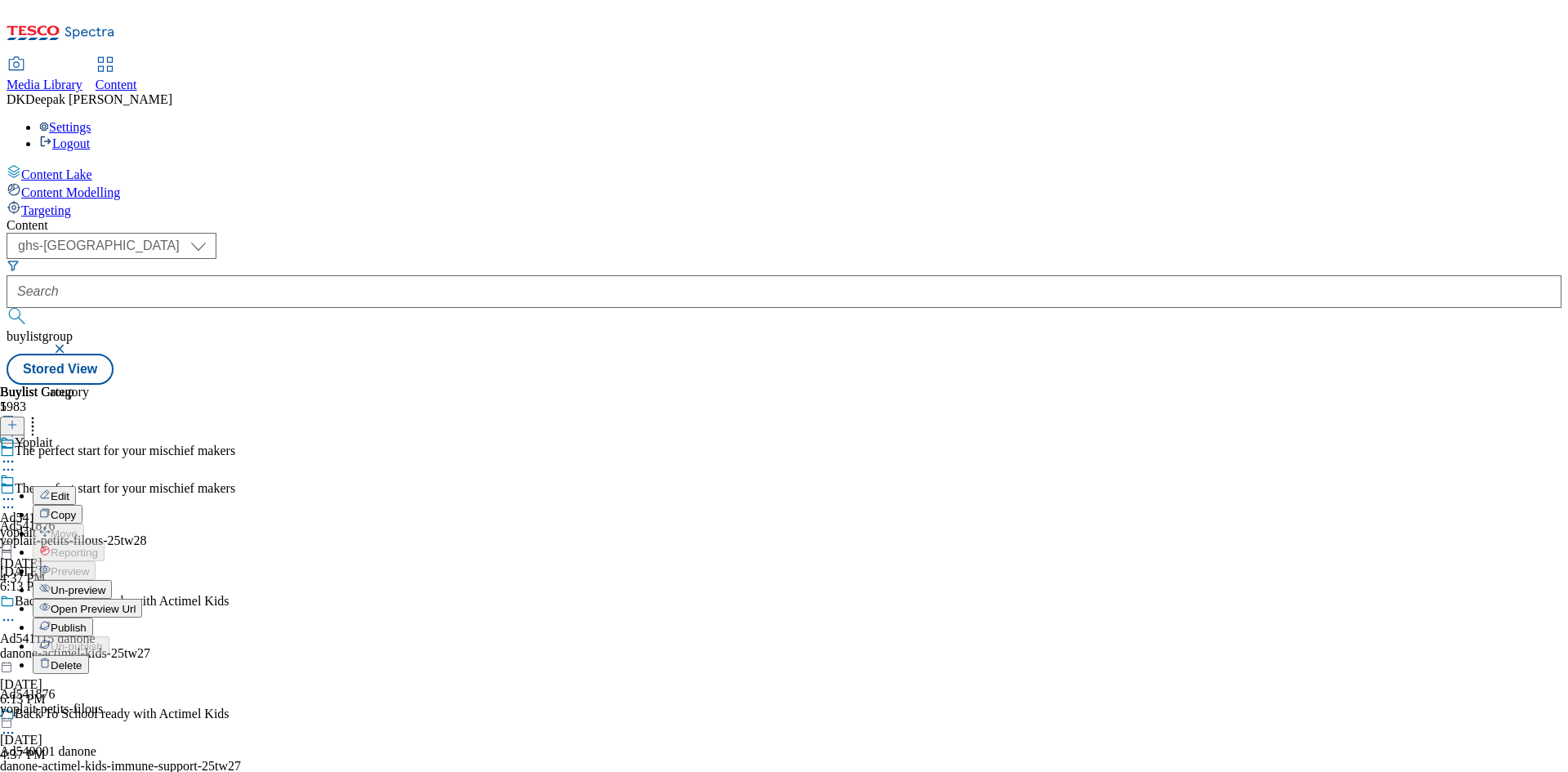
click at [135, 603] on span "Open Preview Url" at bounding box center [93, 609] width 85 height 12
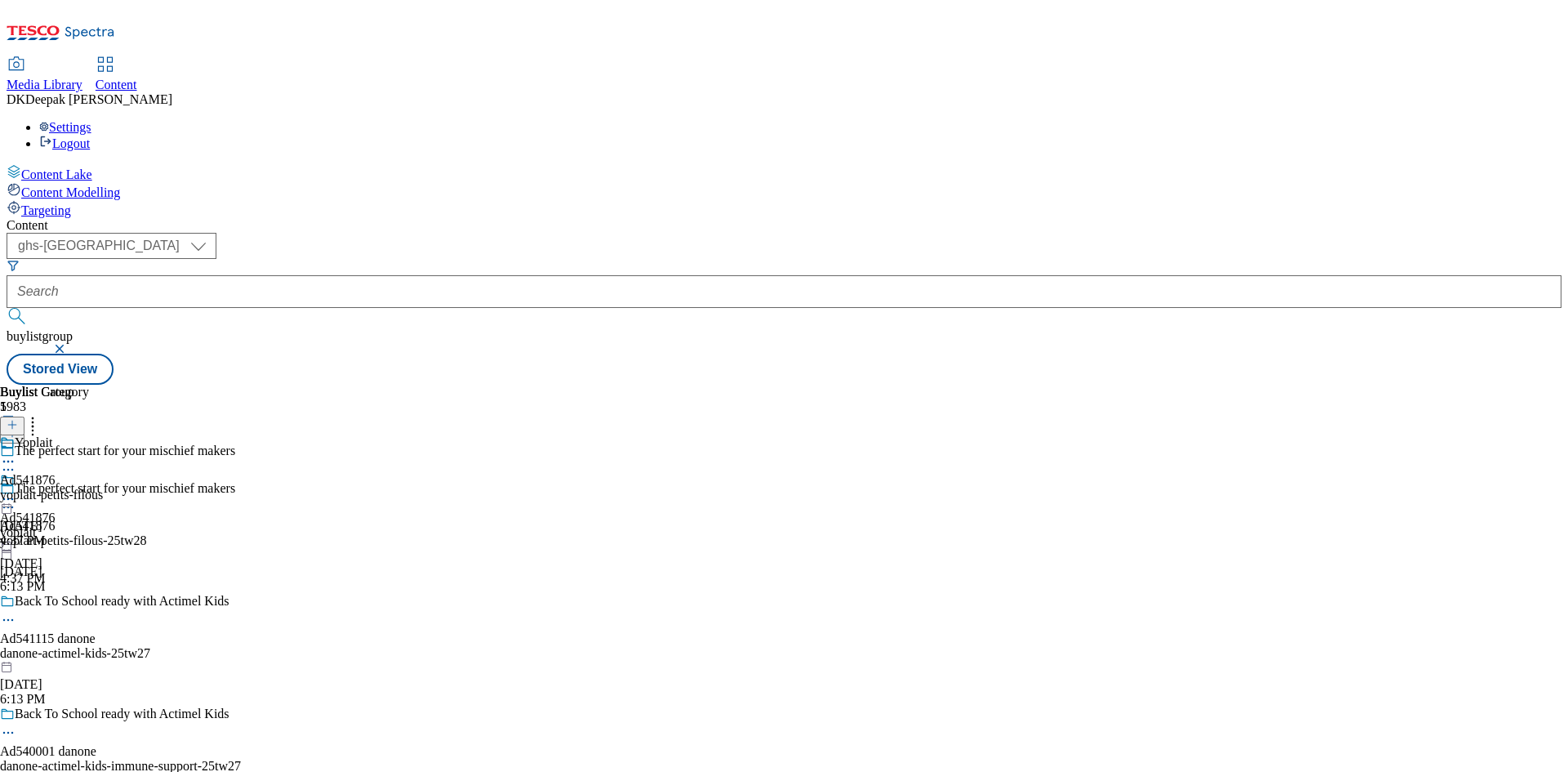
click at [16, 454] on icon at bounding box center [8, 461] width 16 height 16
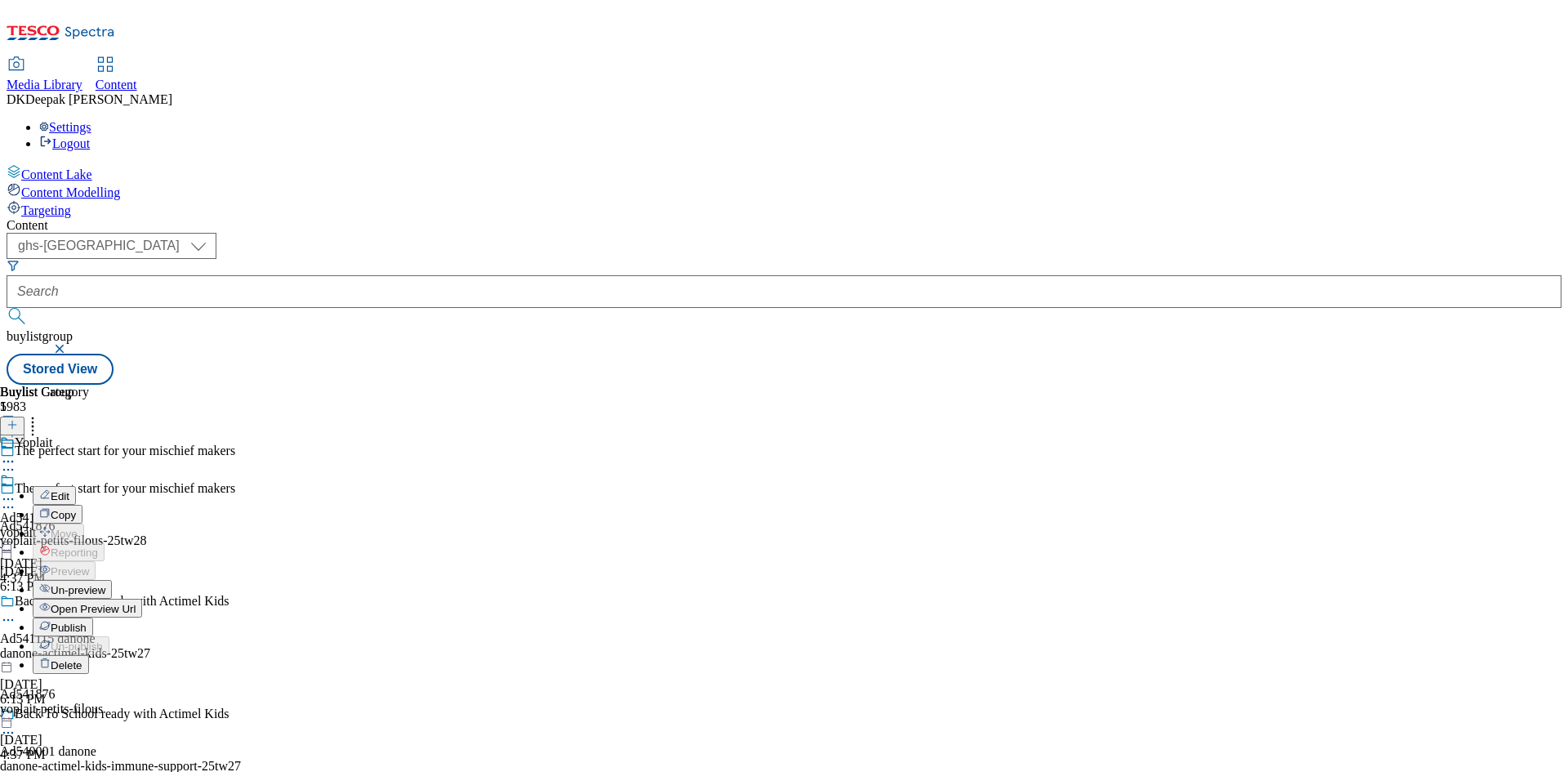
click at [105, 584] on span "Un-preview" at bounding box center [77, 590] width 55 height 12
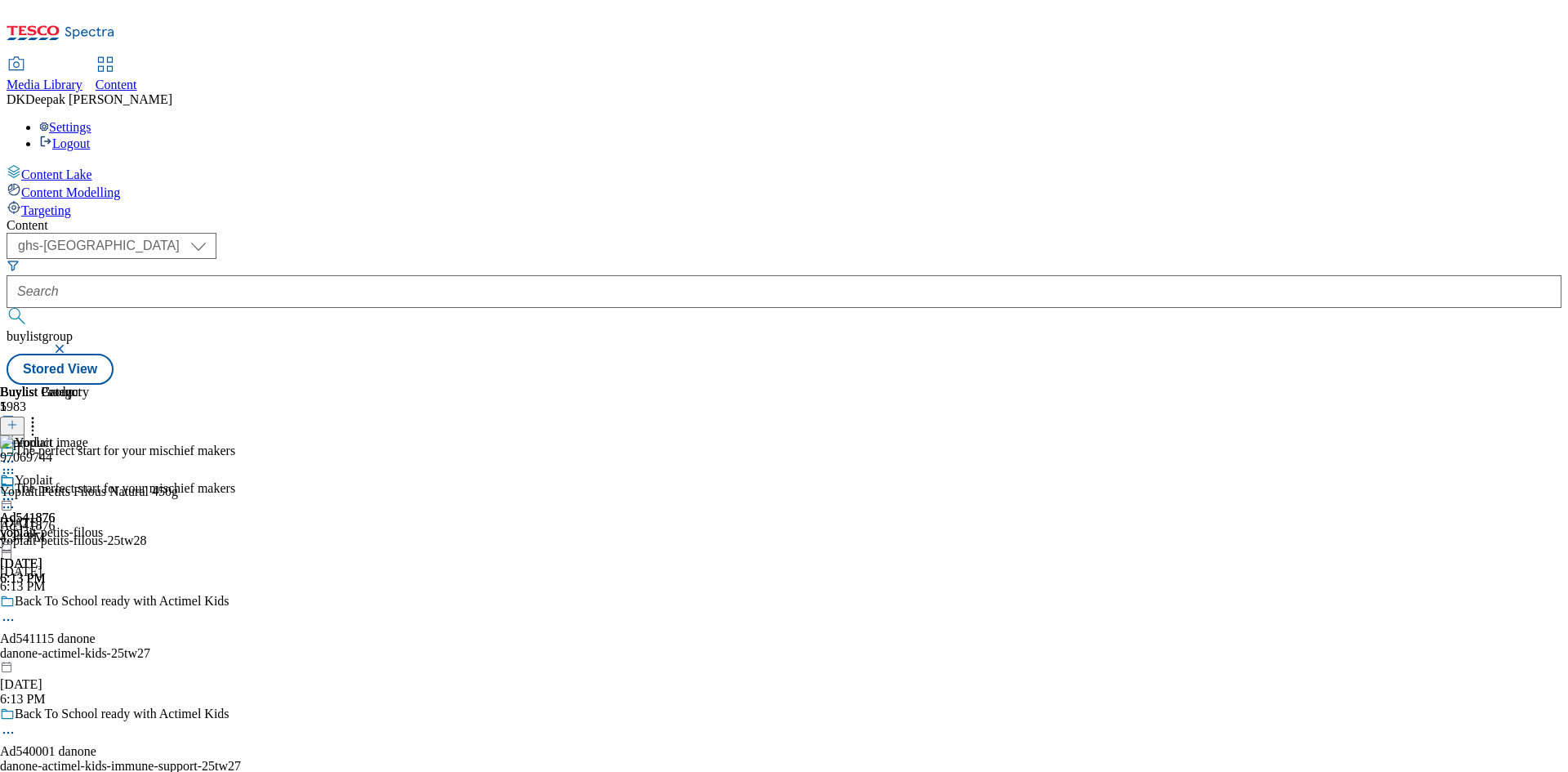
click at [16, 491] on icon at bounding box center [8, 499] width 16 height 16
click at [95, 599] on button "Preview" at bounding box center [64, 608] width 62 height 19
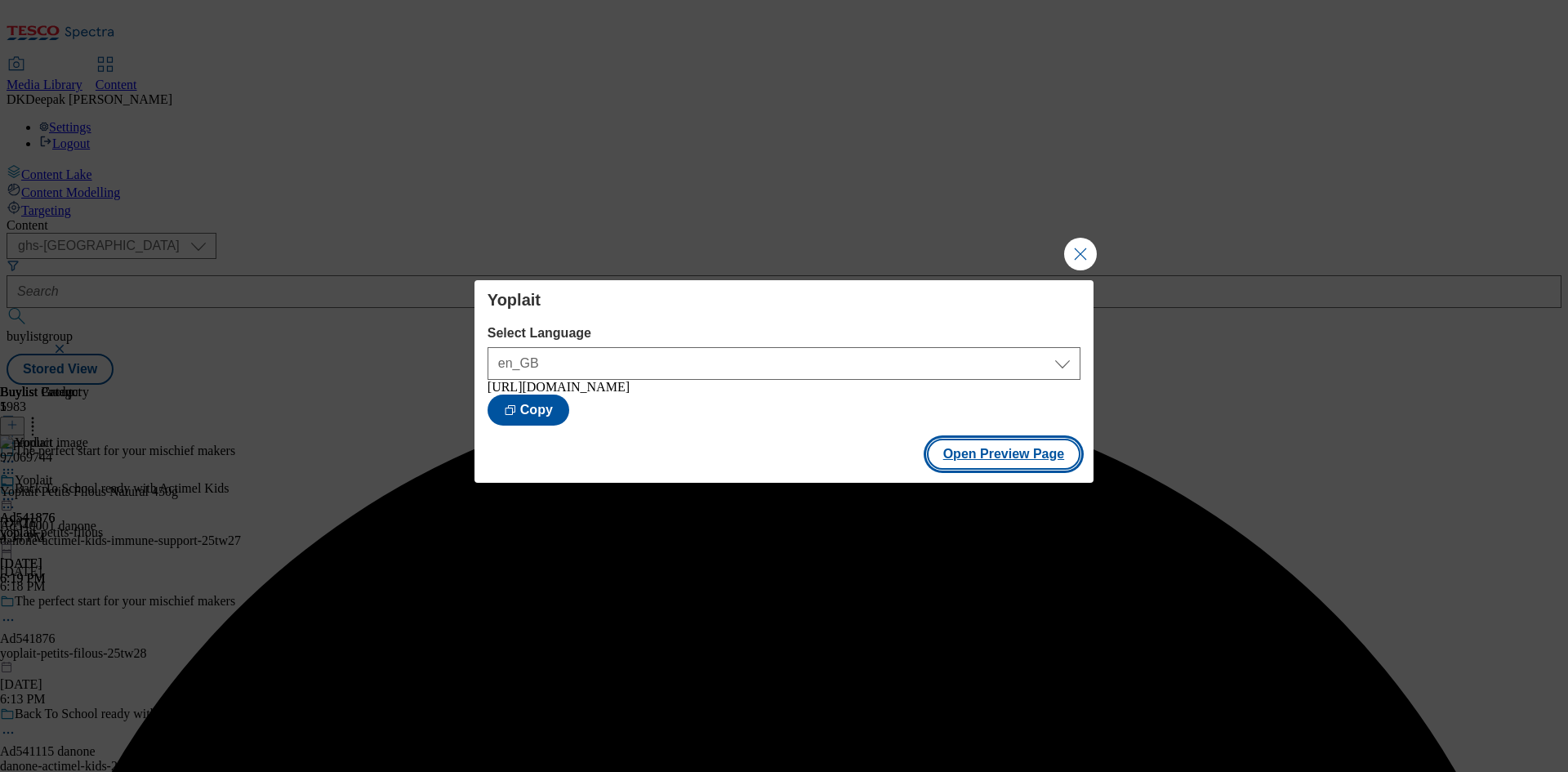
click at [1012, 462] on button "Open Preview Page" at bounding box center [1004, 455] width 154 height 31
click at [1074, 245] on button "Close Modal" at bounding box center [1081, 254] width 33 height 33
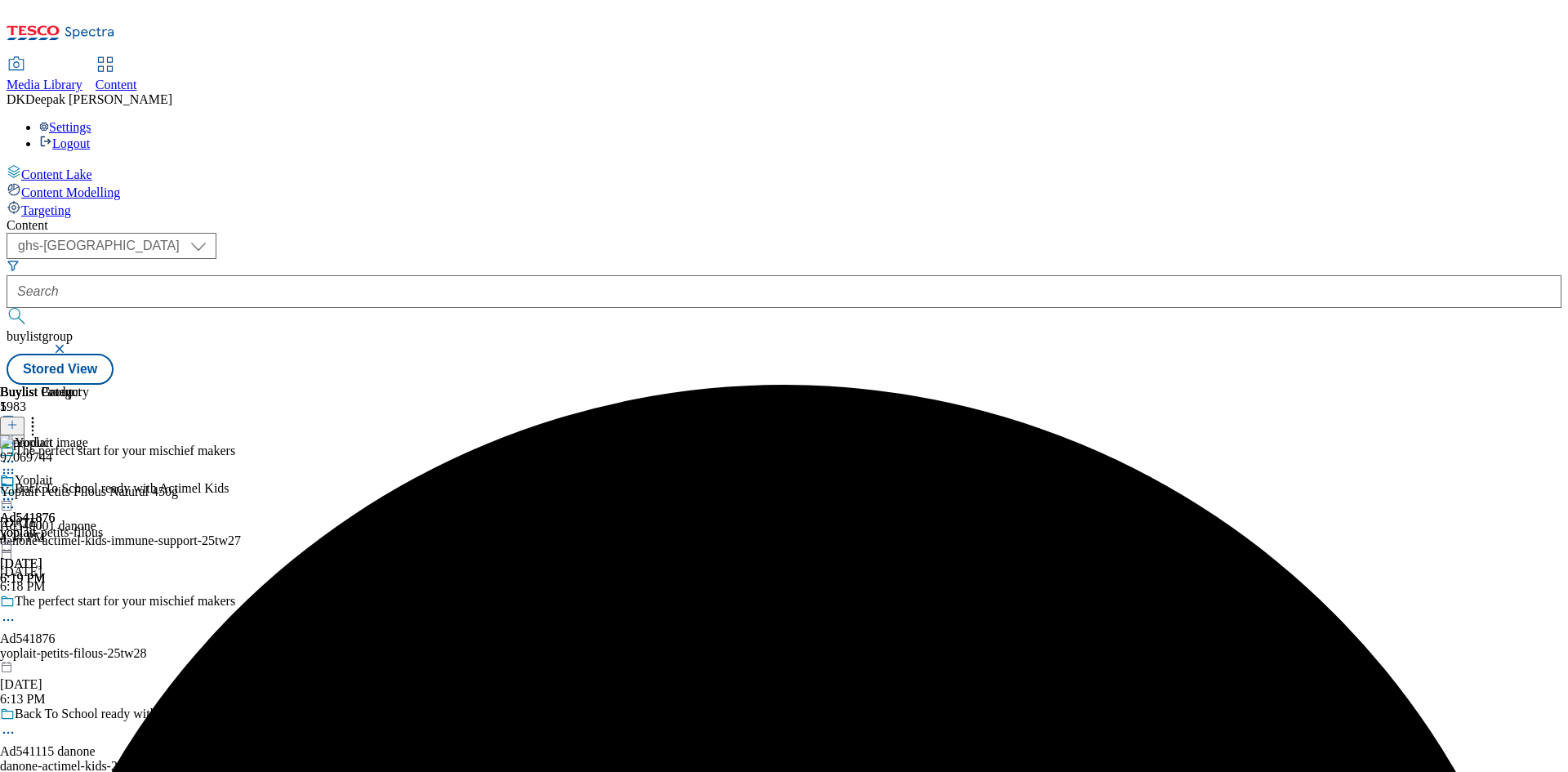
click at [16, 491] on icon at bounding box center [8, 499] width 16 height 16
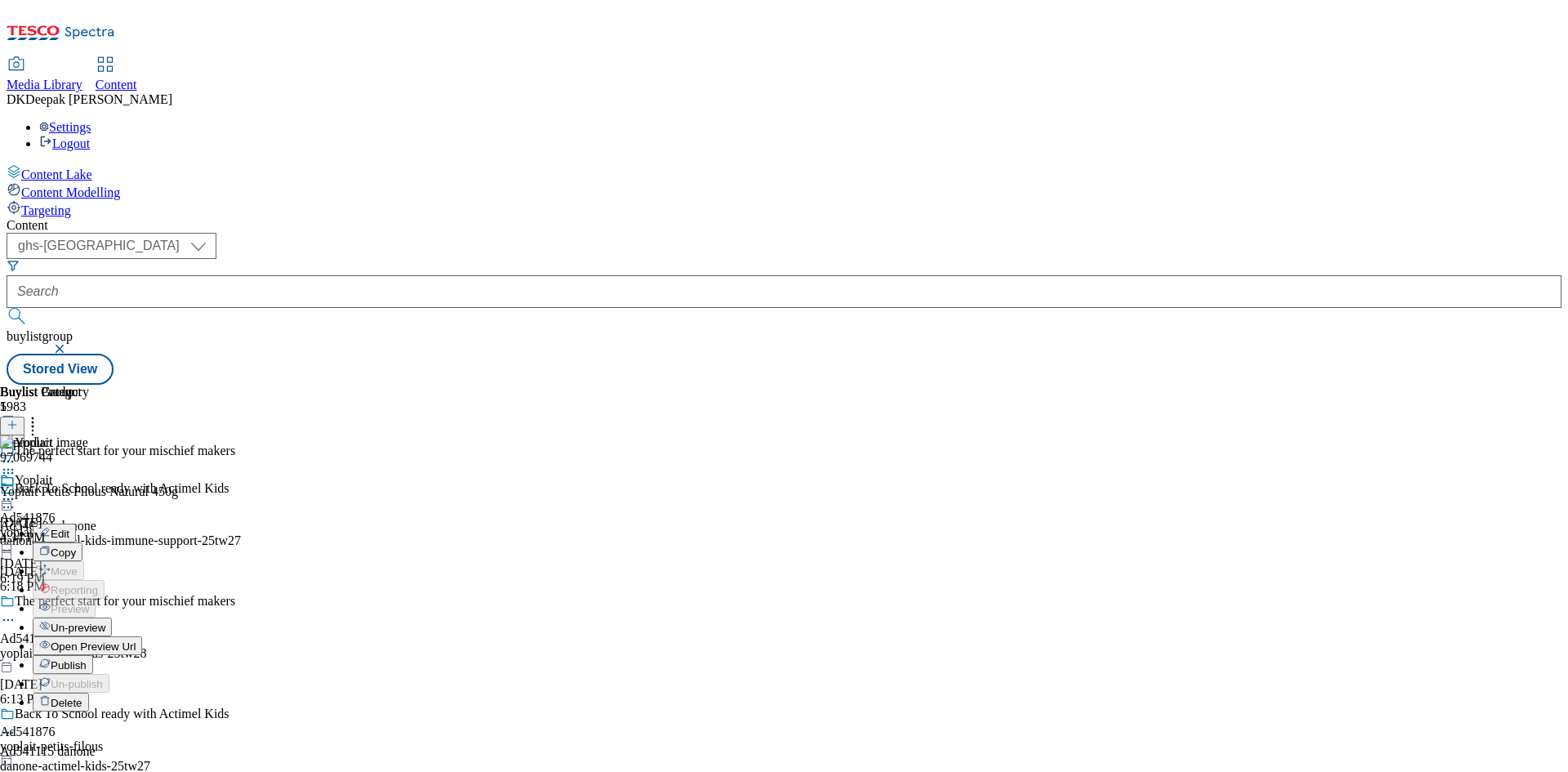
click at [105, 621] on span "Un-preview" at bounding box center [77, 627] width 55 height 12
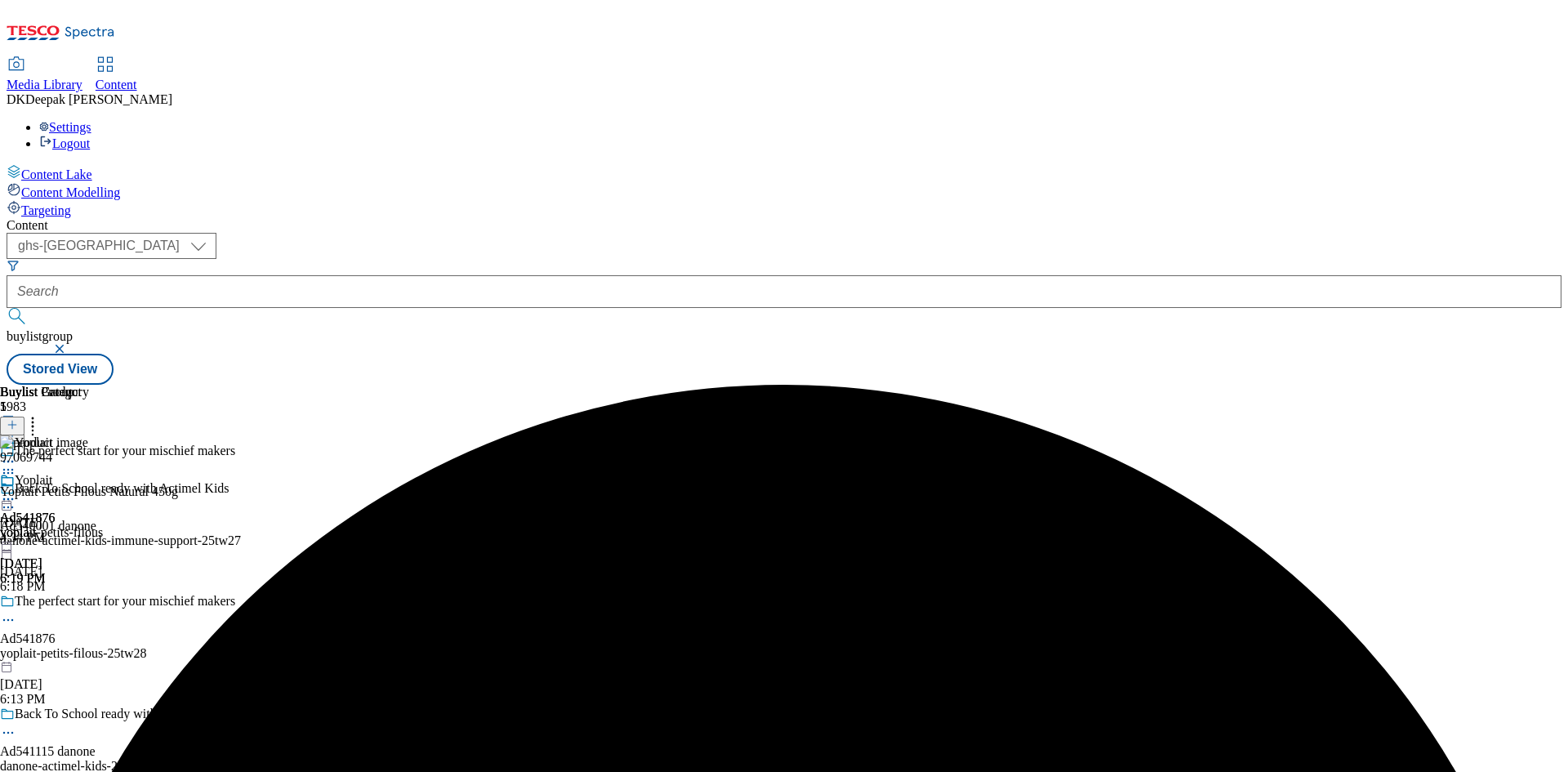
click at [103, 473] on div "Yoplait Ad541876 yoplait-petits-filous Aug 18, 2025 6:19 PM" at bounding box center [51, 529] width 103 height 113
click at [16, 491] on icon at bounding box center [8, 499] width 16 height 16
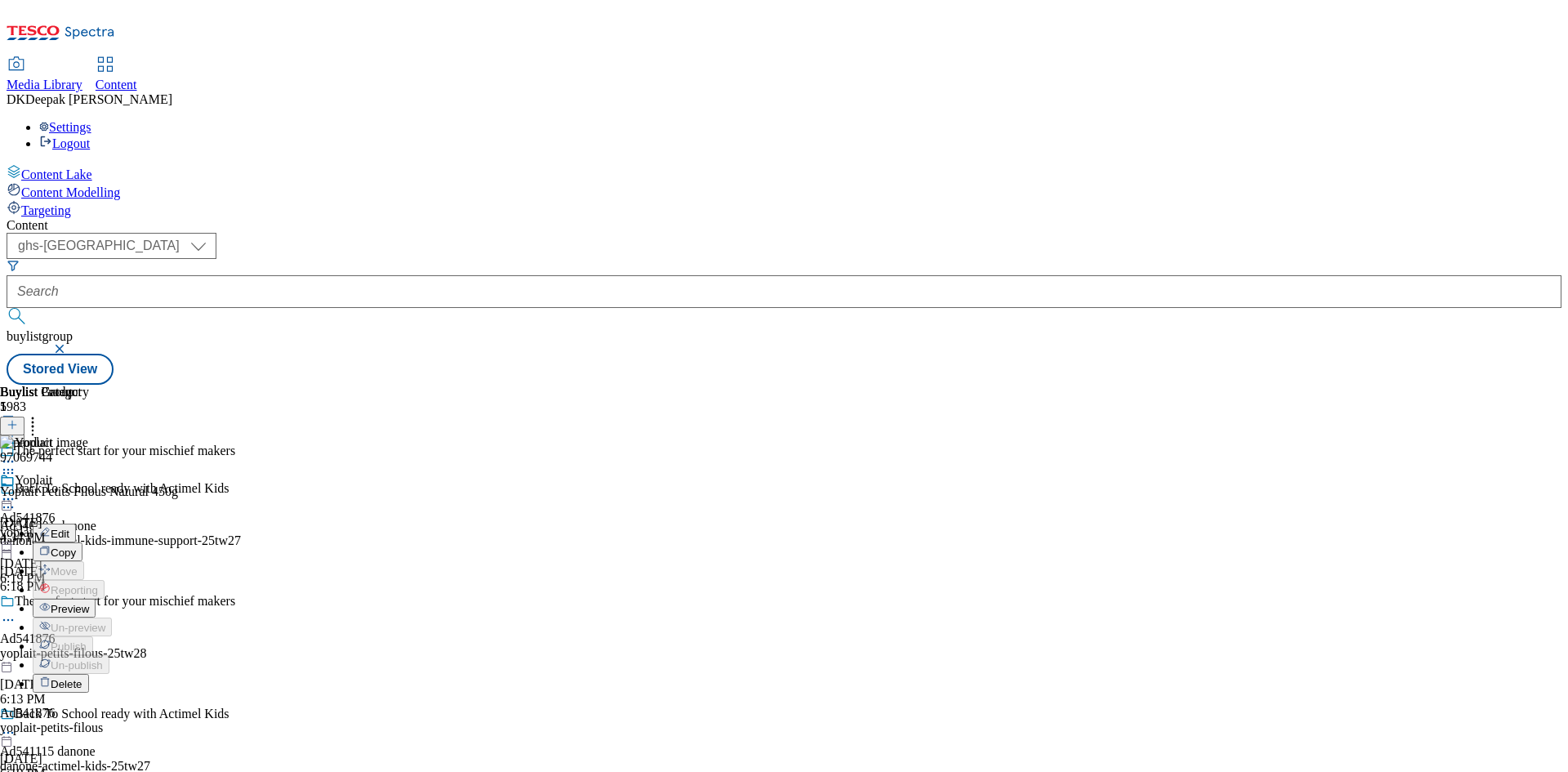
click at [89, 603] on span "Preview" at bounding box center [69, 609] width 38 height 12
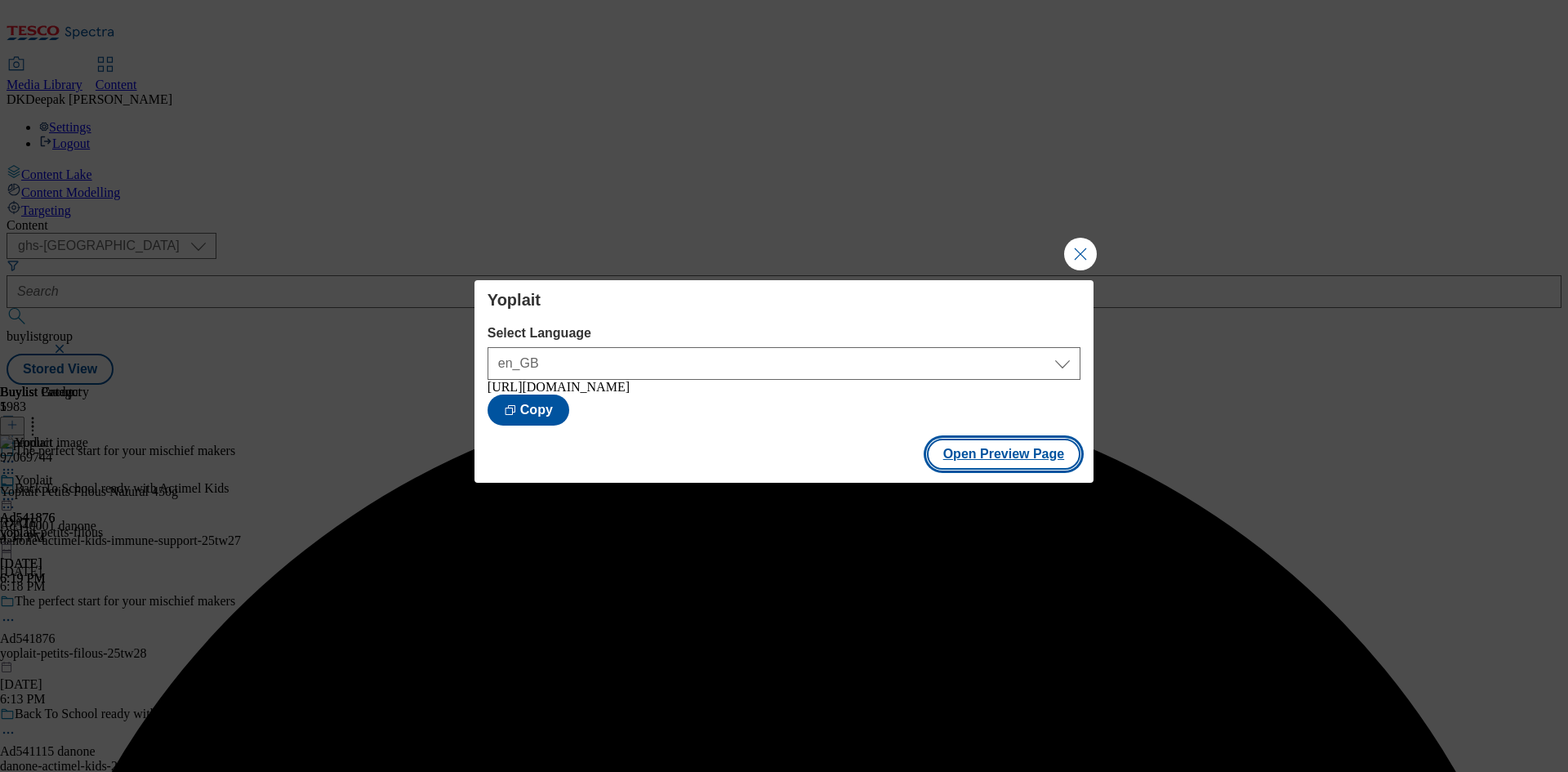
click at [1005, 454] on button "Open Preview Page" at bounding box center [1004, 455] width 154 height 31
click at [1081, 248] on button "Close Modal" at bounding box center [1081, 254] width 33 height 33
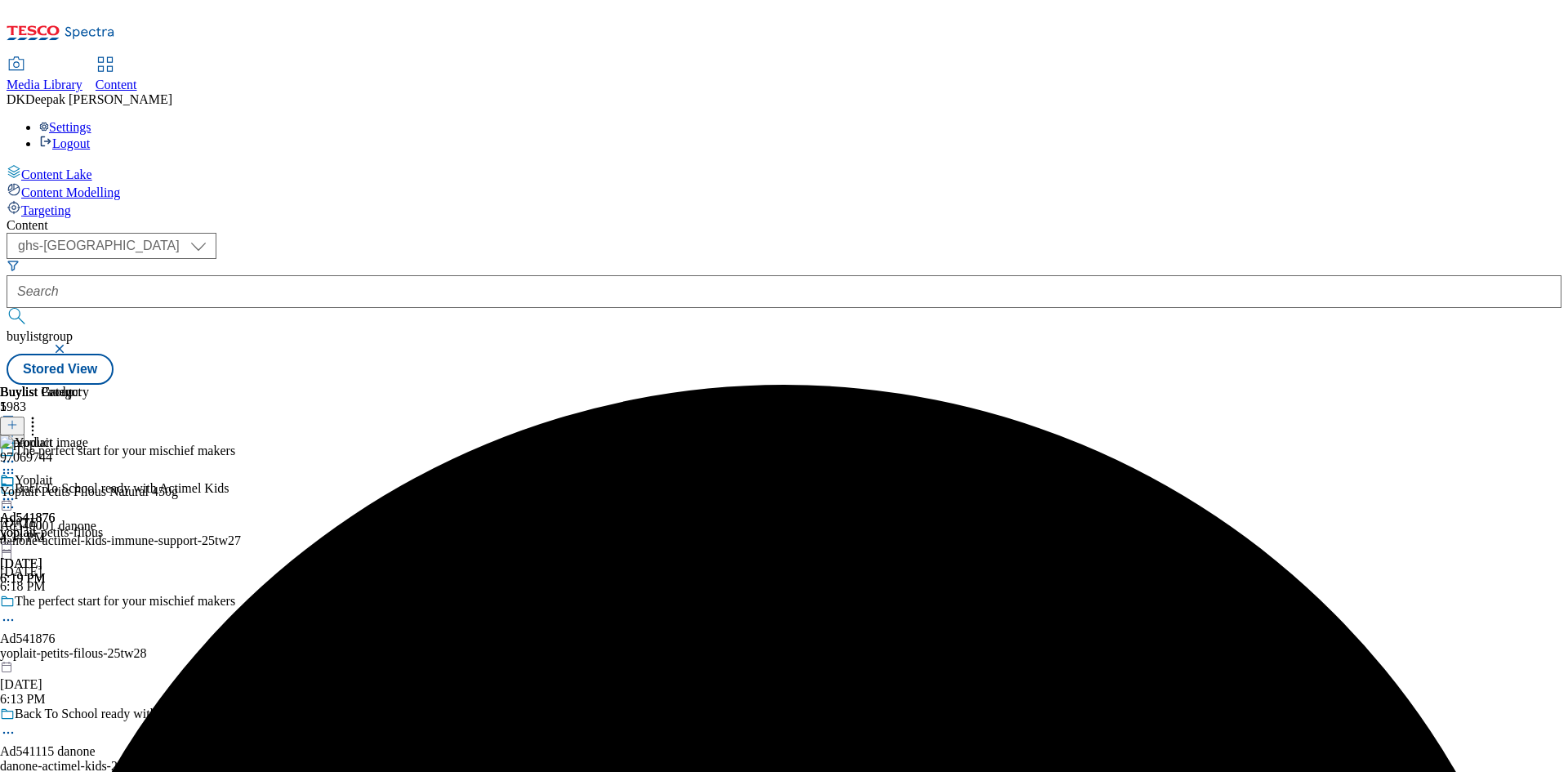
click at [6, 498] on circle at bounding box center [4, 499] width 3 height 3
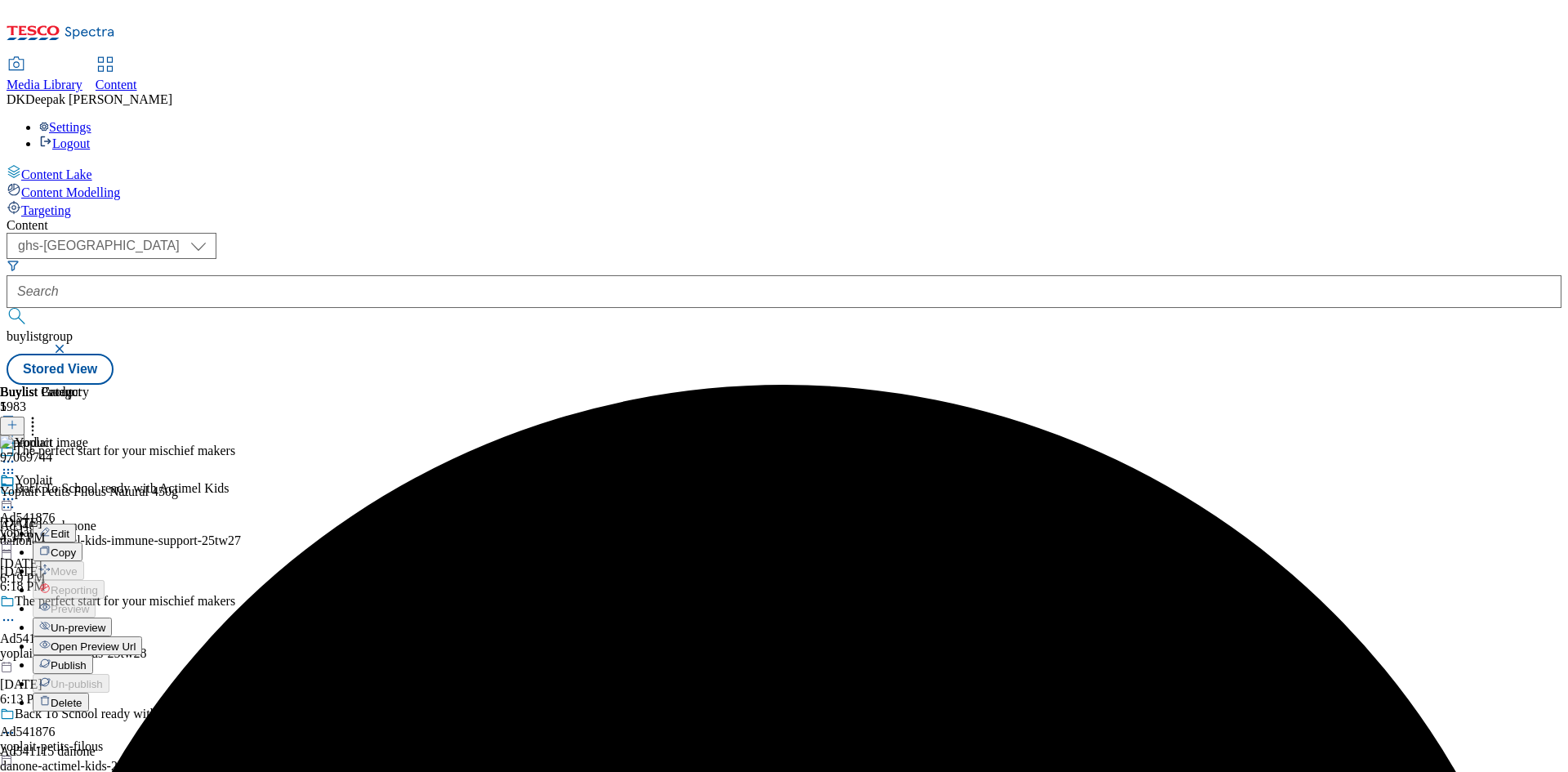
click at [93, 655] on button "Publish" at bounding box center [63, 664] width 61 height 19
